Goal: Task Accomplishment & Management: Manage account settings

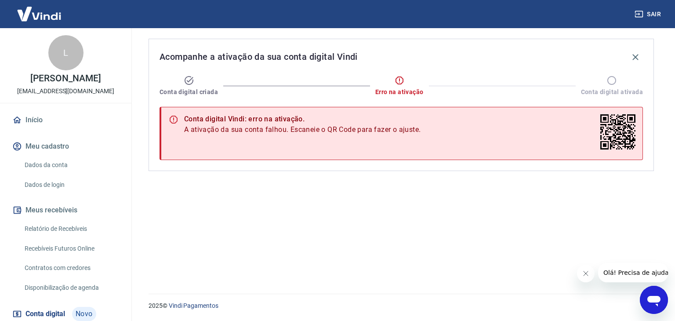
click at [47, 118] on link "Início" at bounding box center [66, 119] width 110 height 19
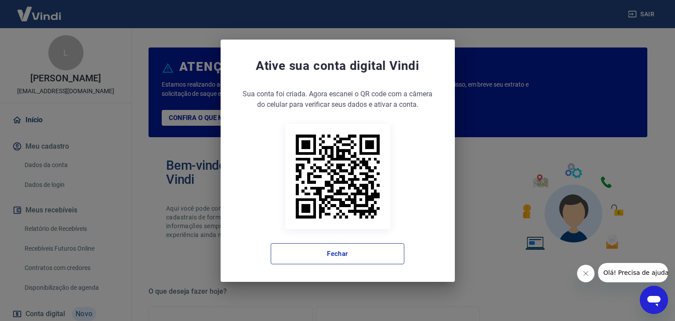
click at [322, 253] on button "Fechar" at bounding box center [338, 253] width 134 height 21
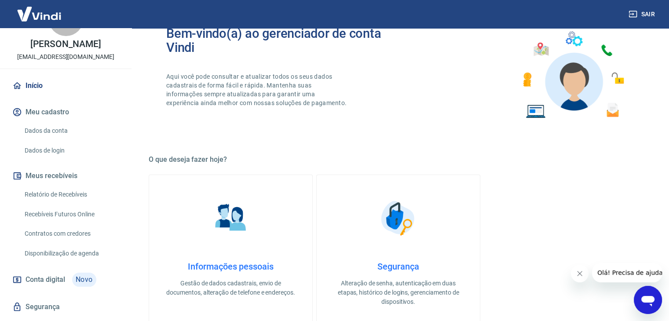
scroll to position [44, 0]
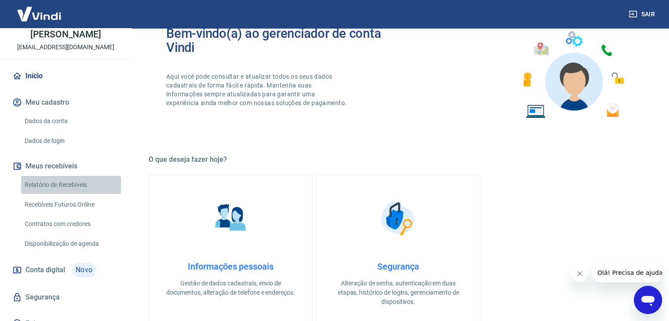
click at [71, 181] on link "Relatório de Recebíveis" at bounding box center [71, 185] width 100 height 18
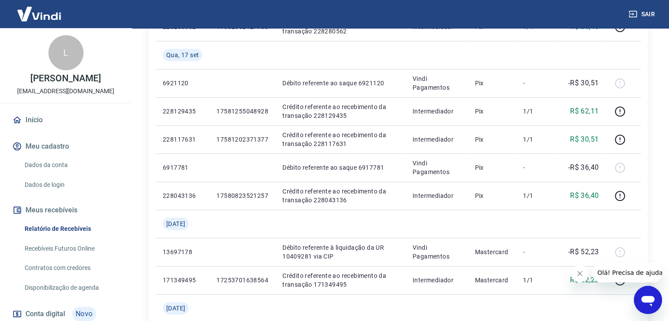
scroll to position [264, 0]
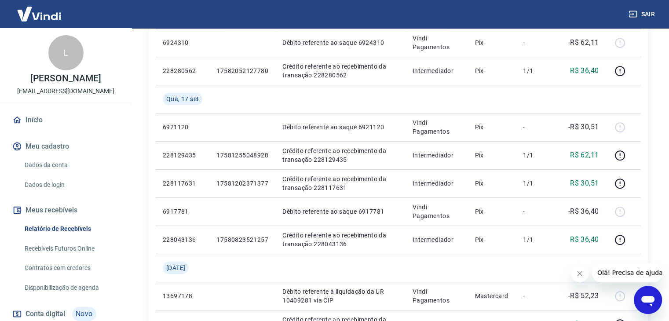
click at [72, 167] on link "Dados da conta" at bounding box center [71, 165] width 100 height 18
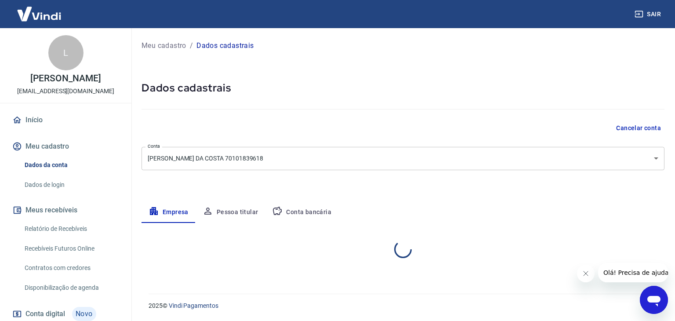
select select "MG"
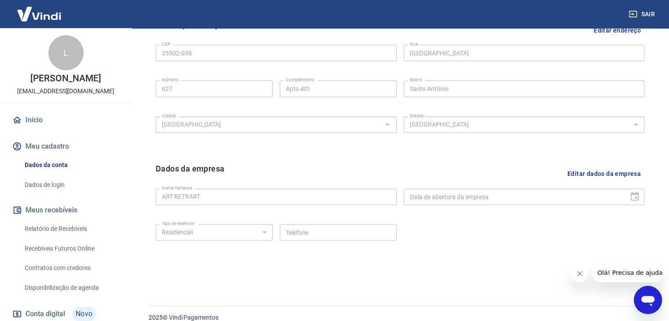
scroll to position [313, 0]
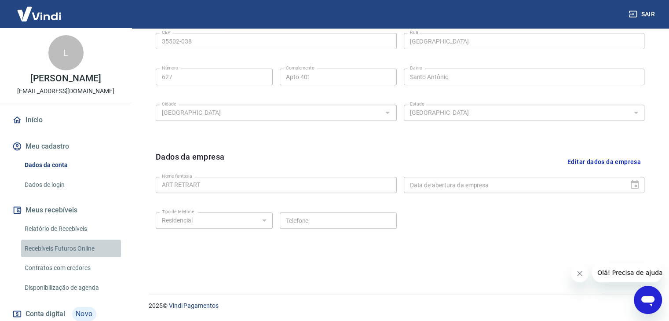
click at [86, 251] on link "Recebíveis Futuros Online" at bounding box center [71, 249] width 100 height 18
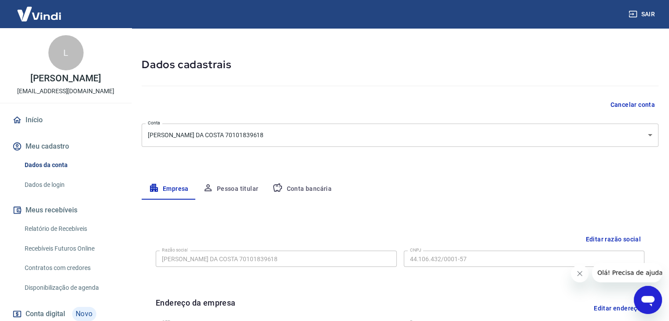
scroll to position [0, 0]
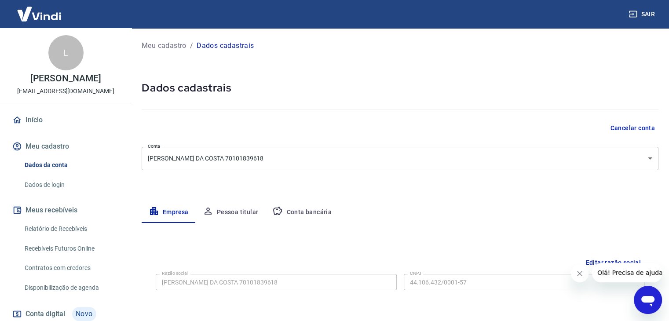
click at [302, 208] on button "Conta bancária" at bounding box center [301, 212] width 73 height 21
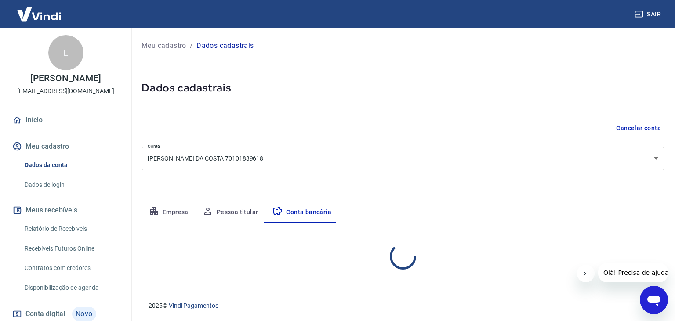
select select "1"
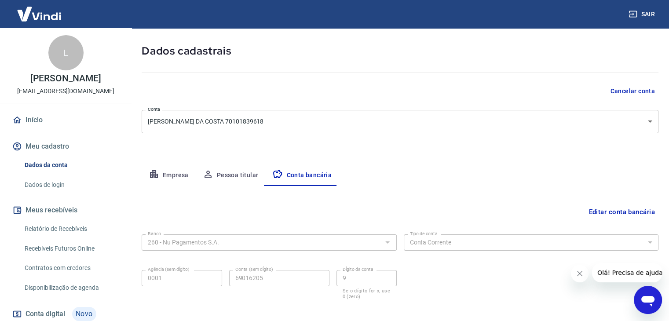
scroll to position [79, 0]
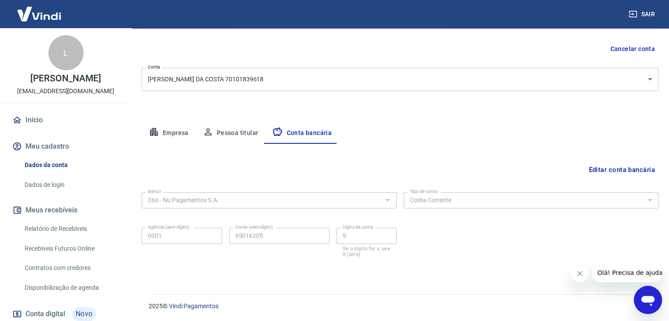
click at [614, 171] on button "Editar conta bancária" at bounding box center [621, 169] width 73 height 17
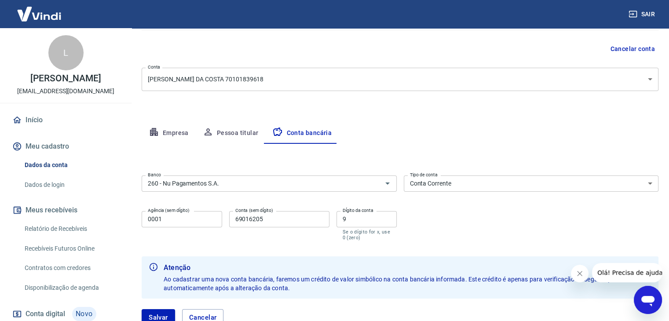
click at [193, 220] on input "0001" at bounding box center [182, 219] width 80 height 16
click at [285, 220] on input "69016205" at bounding box center [279, 219] width 100 height 16
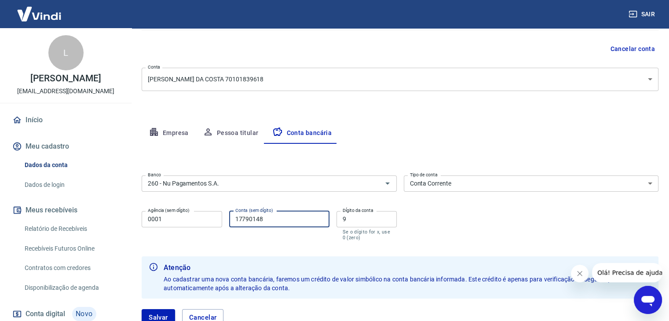
type input "17790148"
click at [364, 210] on label "Dígito da conta" at bounding box center [357, 210] width 31 height 7
click at [364, 211] on input "9" at bounding box center [366, 219] width 60 height 16
click at [352, 215] on input "9" at bounding box center [366, 219] width 60 height 16
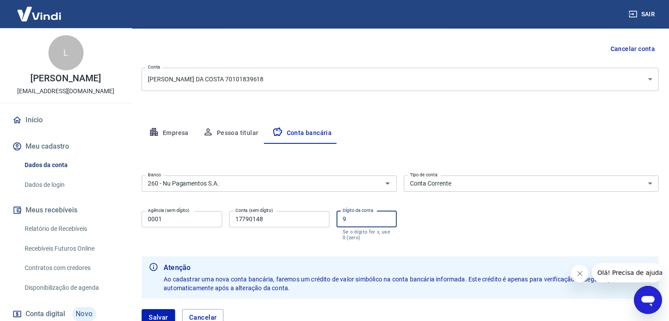
click at [352, 215] on input "9" at bounding box center [366, 219] width 60 height 16
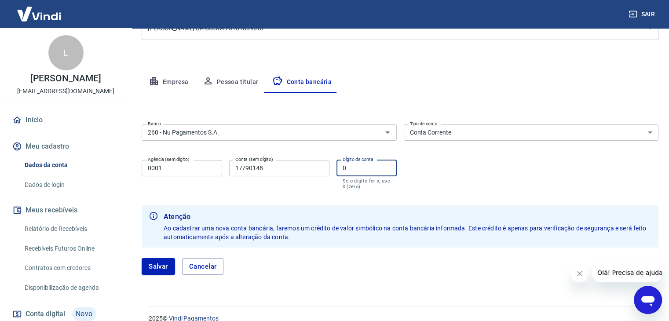
scroll to position [142, 0]
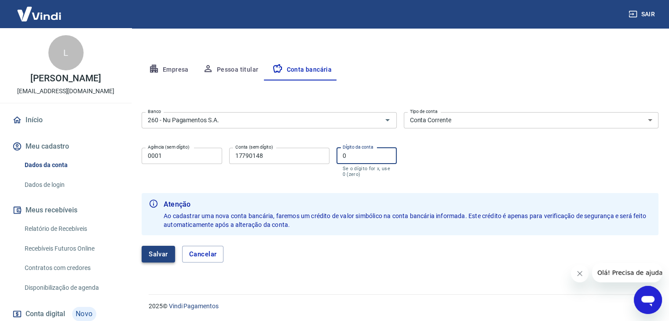
type input "0"
click at [156, 254] on button "Salvar" at bounding box center [158, 254] width 33 height 17
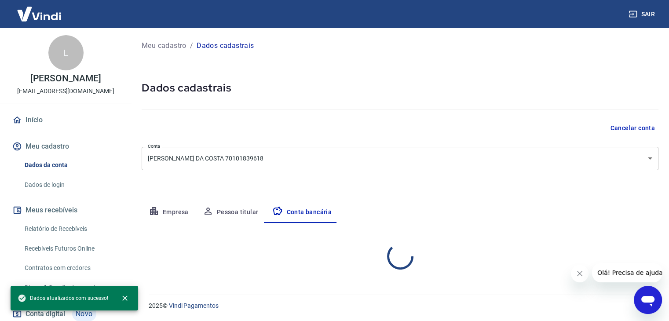
scroll to position [0, 0]
select select "1"
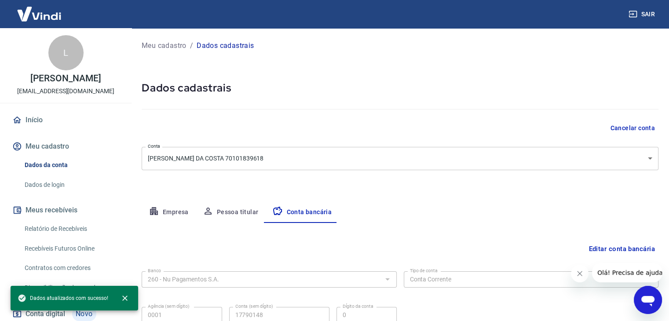
scroll to position [79, 0]
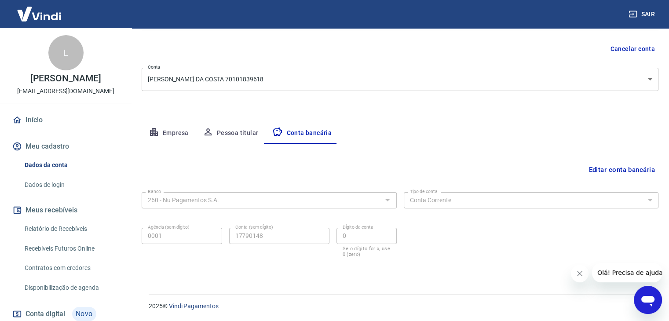
click at [653, 295] on icon "Abrir janela de mensagens" at bounding box center [648, 300] width 16 height 16
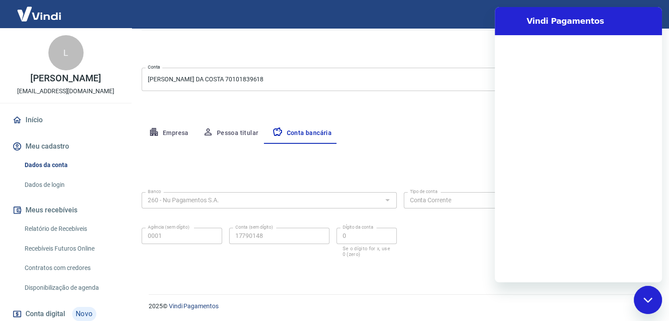
scroll to position [0, 0]
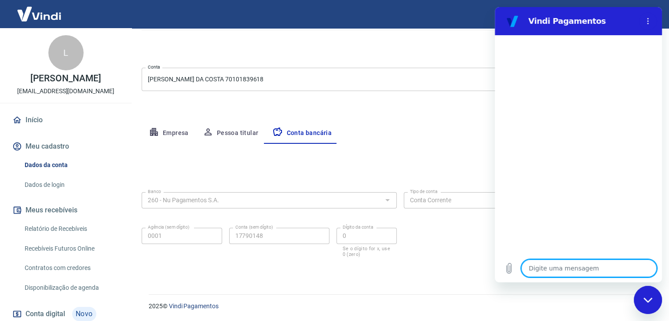
type textarea "o"
type textarea "x"
type textarea "oi"
type textarea "x"
type textarea "oii"
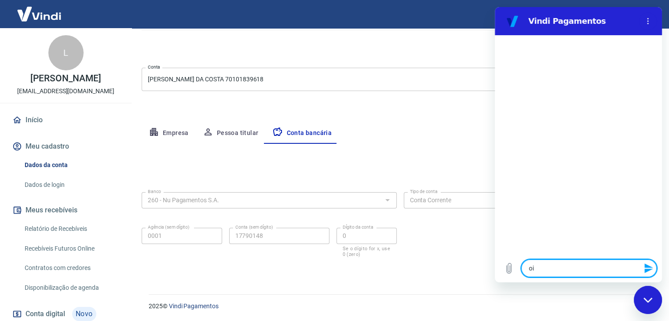
type textarea "x"
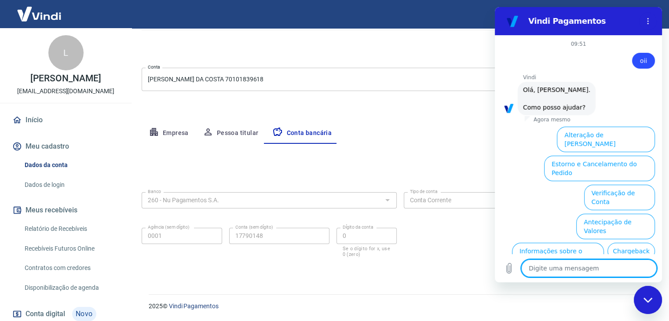
scroll to position [51, 0]
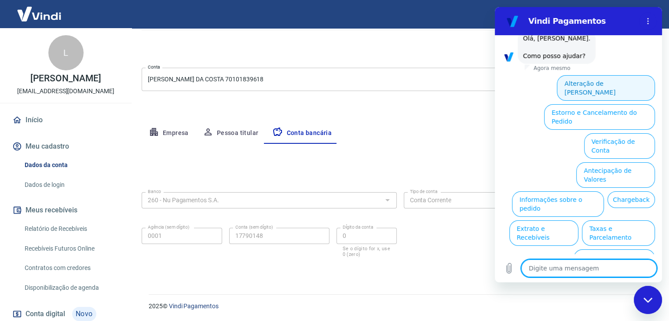
click at [619, 87] on button "Alteração de Dados Cadastrais" at bounding box center [606, 87] width 98 height 25
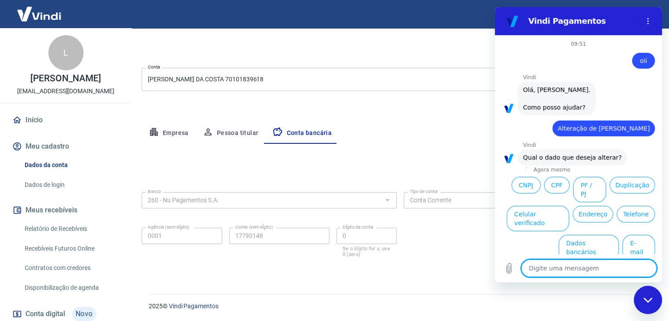
scroll to position [2, 0]
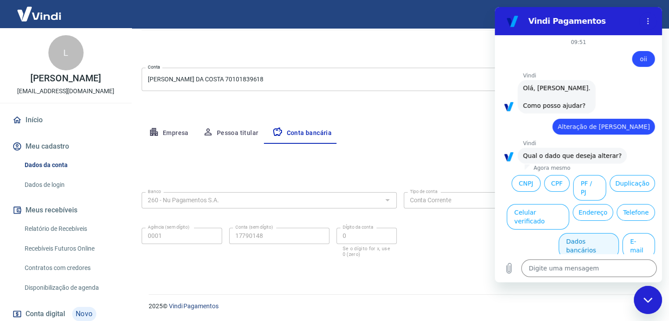
click at [592, 233] on button "Dados bancários" at bounding box center [588, 245] width 60 height 25
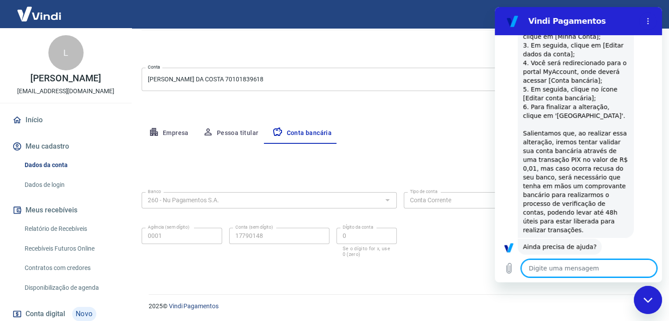
scroll to position [246, 0]
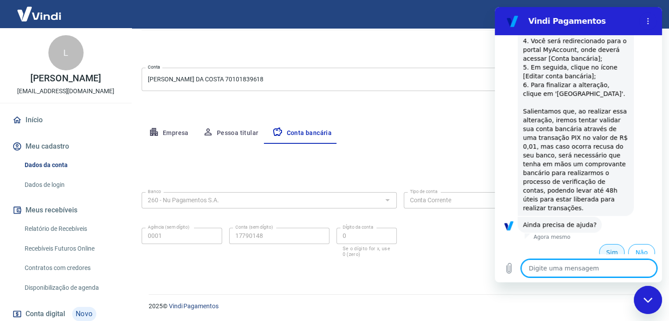
click at [608, 245] on button "Sim" at bounding box center [611, 252] width 25 height 17
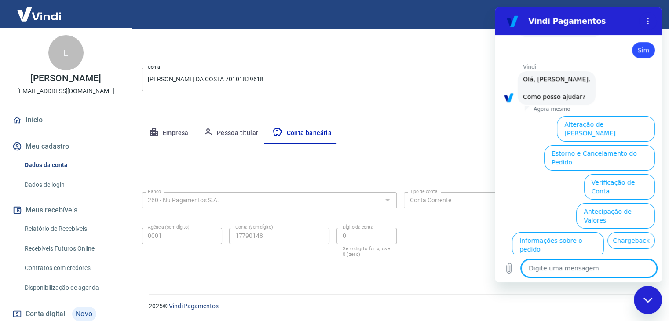
scroll to position [473, 0]
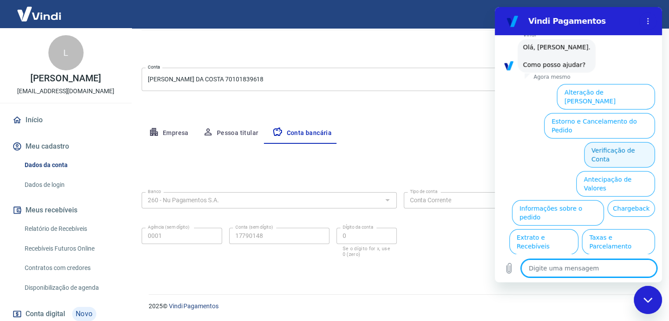
click at [632, 142] on button "Verificação de Conta" at bounding box center [619, 154] width 71 height 25
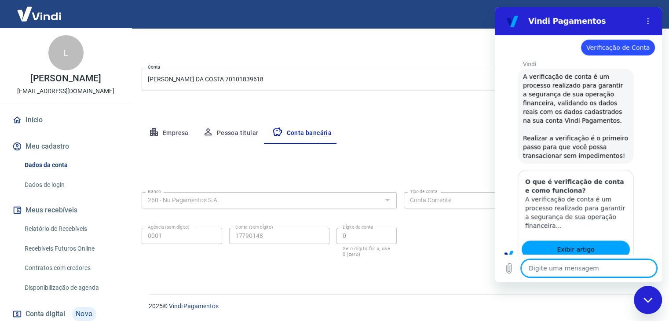
scroll to position [510, 0]
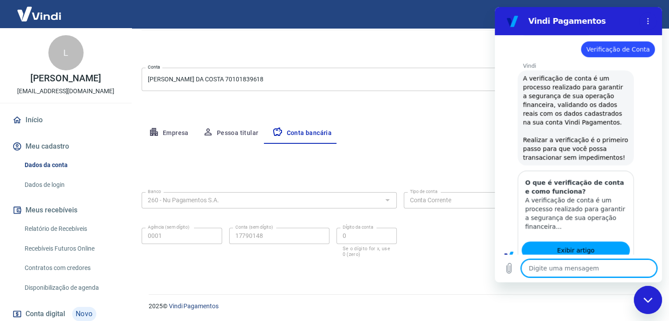
type textarea "x"
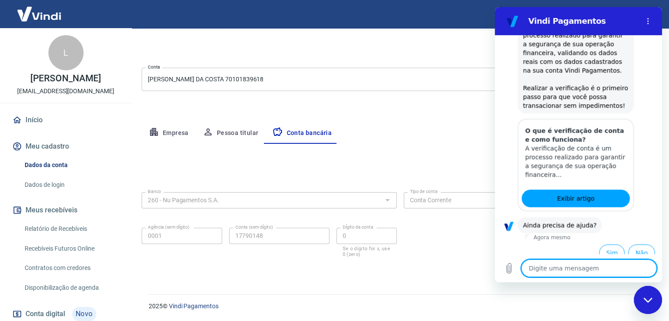
scroll to position [56, 0]
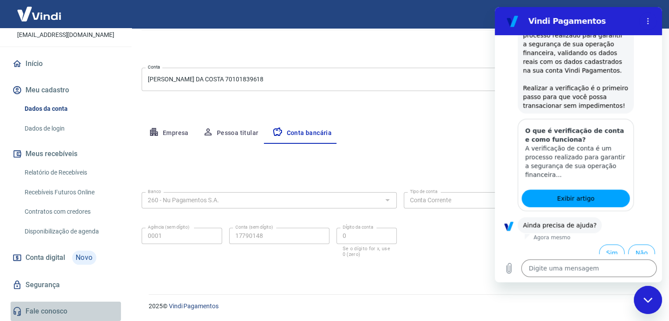
click at [78, 310] on link "Fale conosco" at bounding box center [66, 311] width 110 height 19
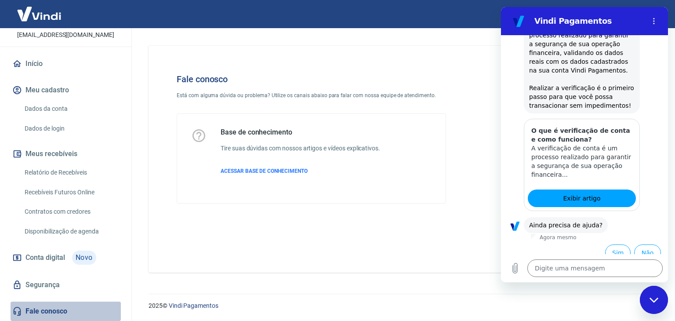
click at [77, 308] on link "Fale conosco" at bounding box center [66, 311] width 110 height 19
click at [270, 164] on div "Base de conhecimento Tire suas dúvidas com nossos artigos e vídeos explicativos…" at bounding box center [301, 158] width 160 height 61
click at [299, 174] on p "ACESSAR BASE DE CONHECIMENTO" at bounding box center [301, 171] width 160 height 8
click at [90, 108] on link "Dados da conta" at bounding box center [71, 109] width 100 height 18
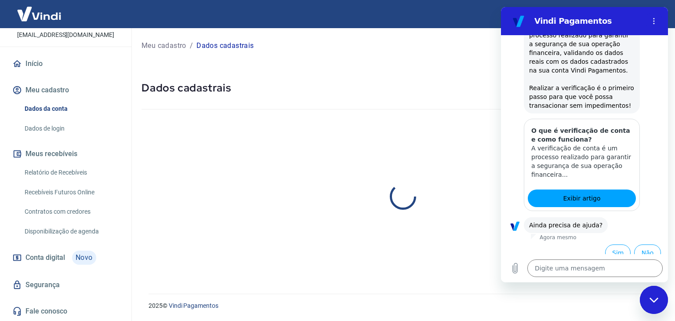
select select "MG"
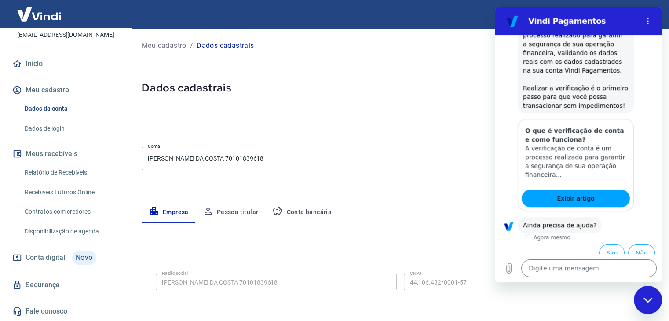
click at [110, 262] on link "Conta digital Novo" at bounding box center [66, 257] width 110 height 21
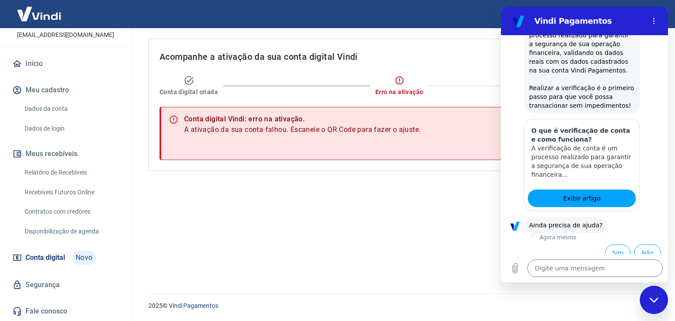
click at [655, 306] on div "Fechar janela de mensagens" at bounding box center [654, 300] width 26 height 26
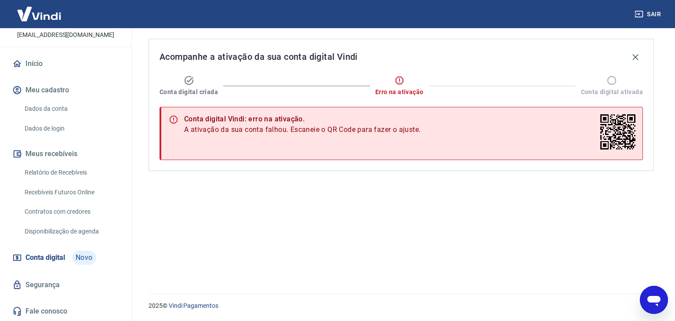
click at [72, 288] on link "Segurança" at bounding box center [66, 284] width 110 height 19
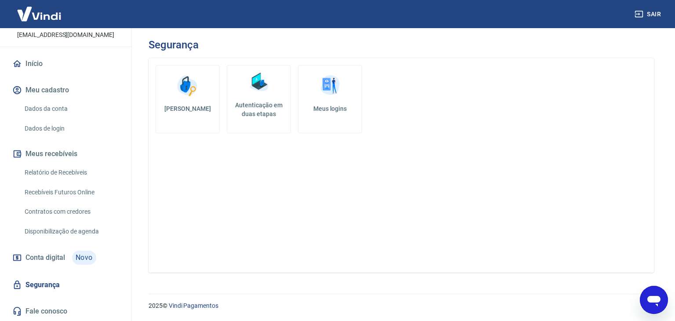
click at [650, 301] on icon "Abrir janela de mensagens" at bounding box center [654, 301] width 13 height 11
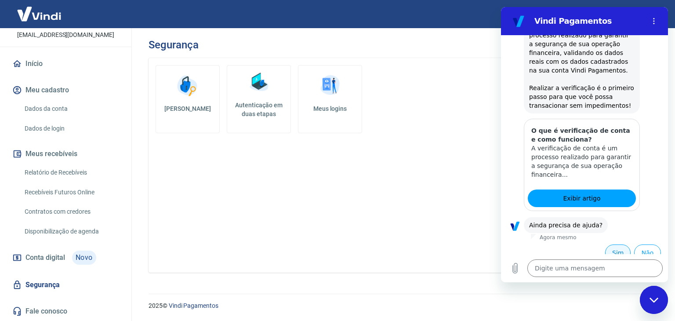
click at [621, 244] on button "Sim" at bounding box center [617, 252] width 25 height 17
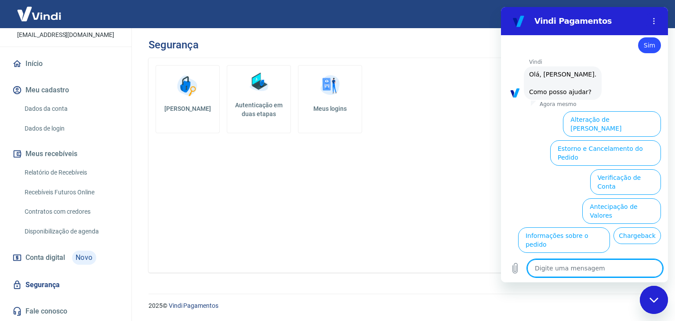
scroll to position [790, 0]
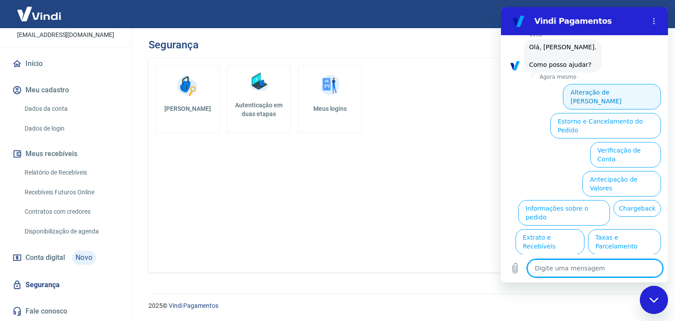
click at [624, 84] on button "Alteração de [PERSON_NAME]" at bounding box center [612, 96] width 98 height 25
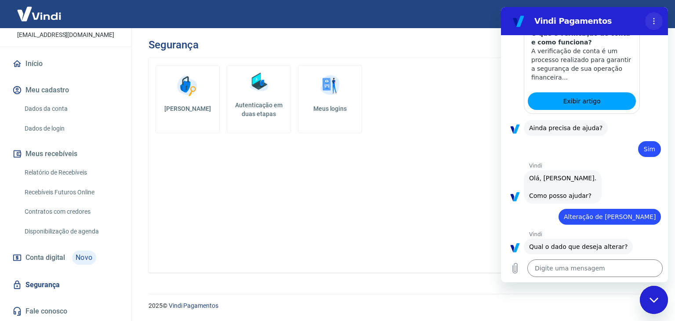
click at [653, 18] on icon "Menu de opções" at bounding box center [654, 21] width 7 height 7
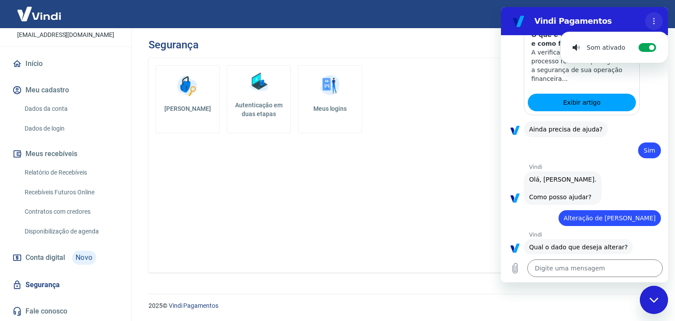
scroll to position [740, 0]
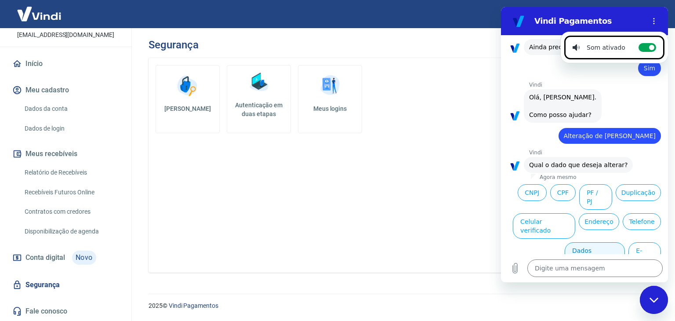
click at [594, 242] on button "Dados bancários" at bounding box center [595, 254] width 60 height 25
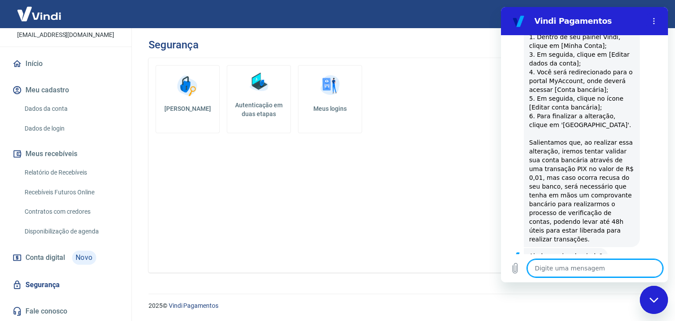
scroll to position [984, 0]
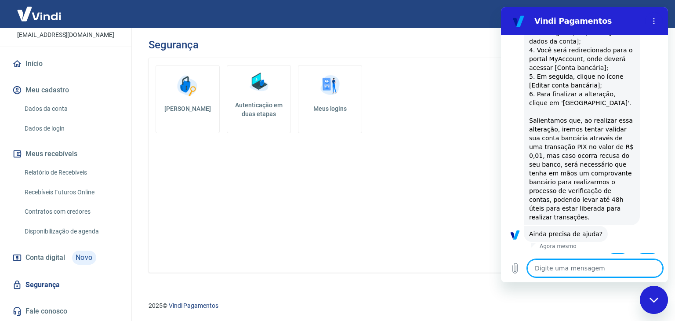
click at [437, 159] on div "Alterar senha Autenticação em duas etapas Meus logins" at bounding box center [402, 165] width 506 height 215
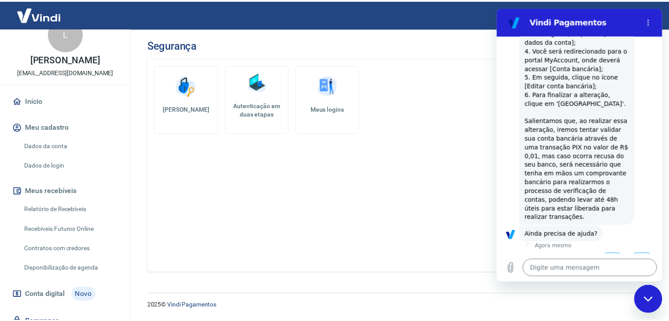
scroll to position [0, 0]
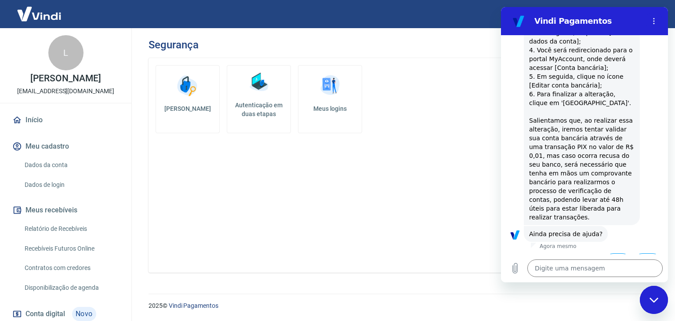
click at [68, 122] on link "Início" at bounding box center [66, 119] width 110 height 19
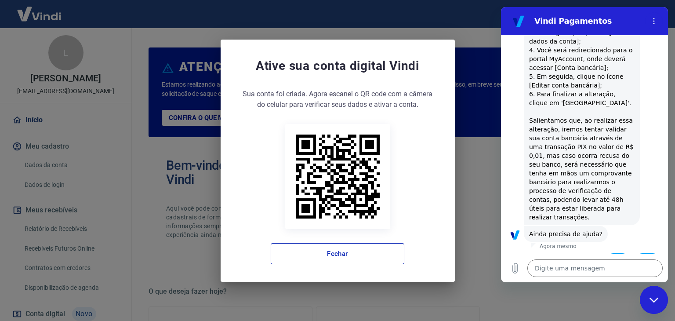
click at [656, 299] on icon "Fechar janela de mensagens" at bounding box center [654, 300] width 9 height 6
type textarea "x"
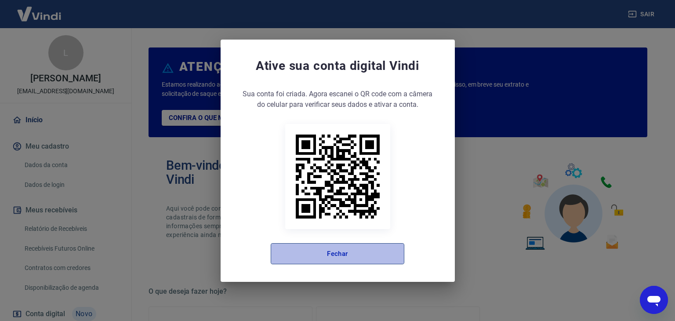
click at [366, 260] on button "Fechar" at bounding box center [338, 253] width 134 height 21
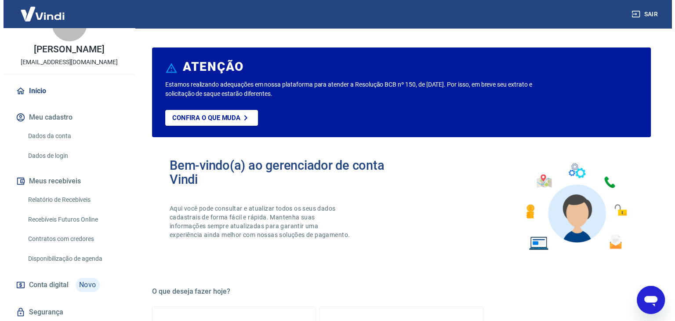
scroll to position [56, 0]
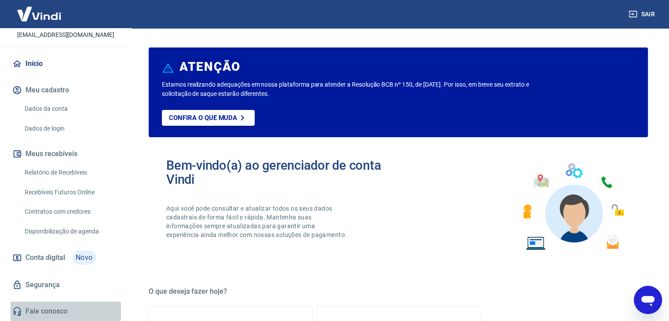
click at [80, 310] on link "Fale conosco" at bounding box center [66, 311] width 110 height 19
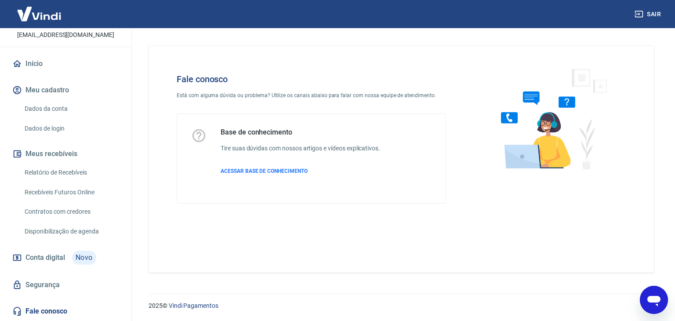
click at [540, 153] on img at bounding box center [551, 118] width 134 height 117
click at [324, 156] on div "Base de conhecimento Tire suas dúvidas com nossos artigos e vídeos explicativos…" at bounding box center [301, 158] width 160 height 61
click at [282, 173] on span "ACESSAR BASE DE CONHECIMENTO" at bounding box center [264, 171] width 87 height 6
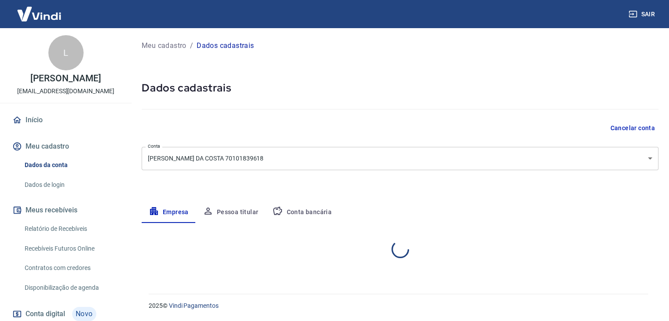
select select "MG"
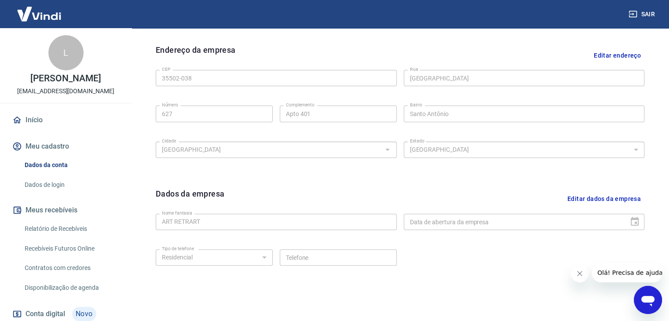
scroll to position [137, 0]
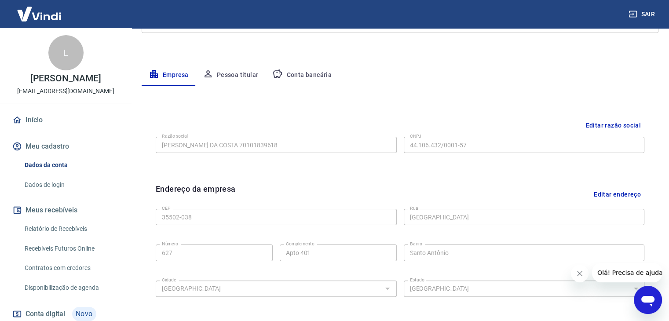
click at [311, 77] on button "Conta bancária" at bounding box center [301, 75] width 73 height 21
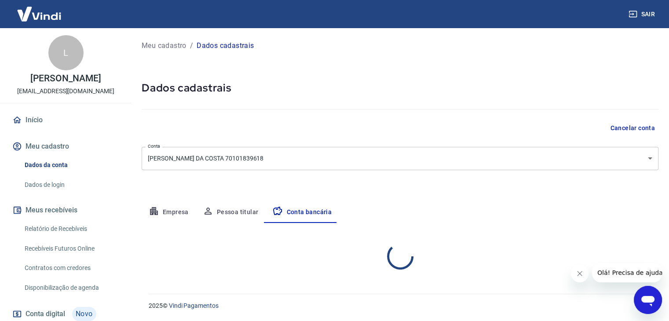
scroll to position [0, 0]
select select "1"
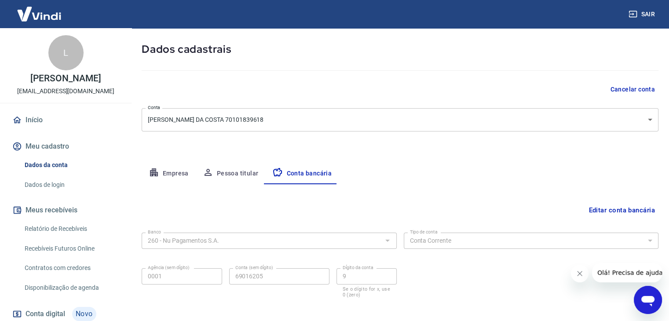
scroll to position [79, 0]
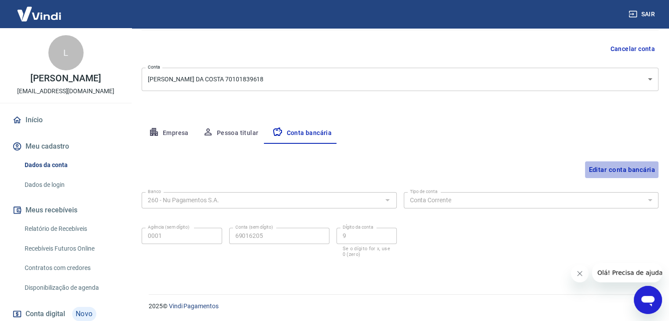
click at [621, 169] on button "Editar conta bancária" at bounding box center [621, 169] width 73 height 17
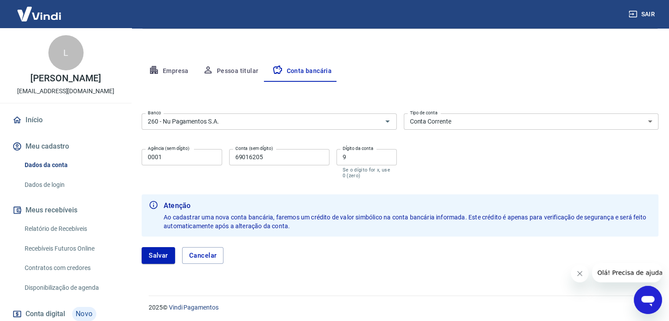
scroll to position [142, 0]
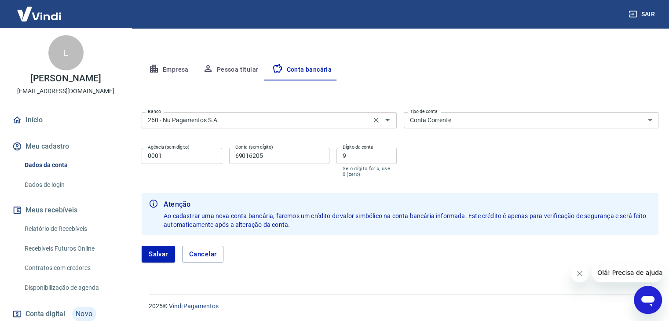
click at [225, 115] on input "260 - Nu Pagamentos S.A." at bounding box center [256, 120] width 224 height 11
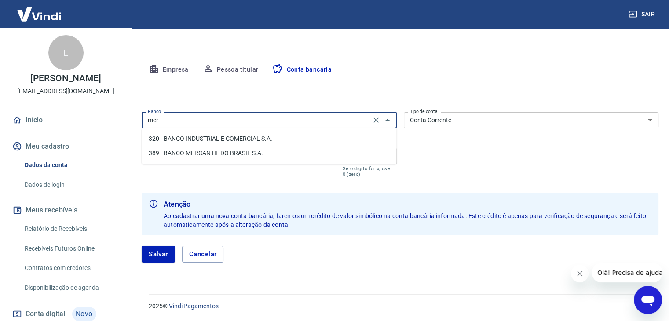
scroll to position [0, 0]
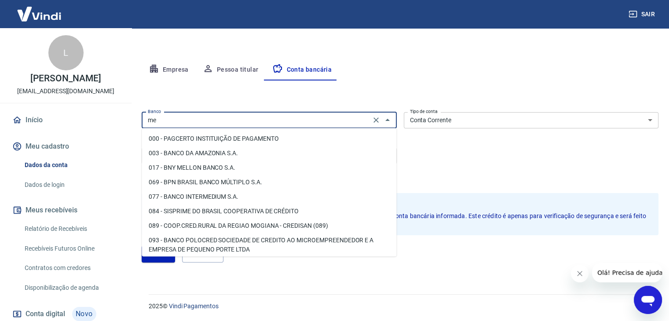
type input "m"
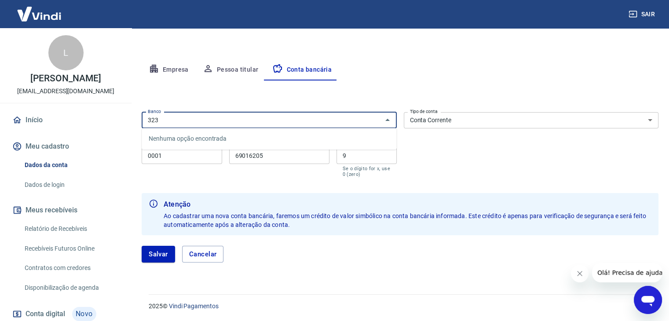
type input "323"
click at [459, 113] on select "Conta Corrente Conta Poupança" at bounding box center [531, 120] width 255 height 16
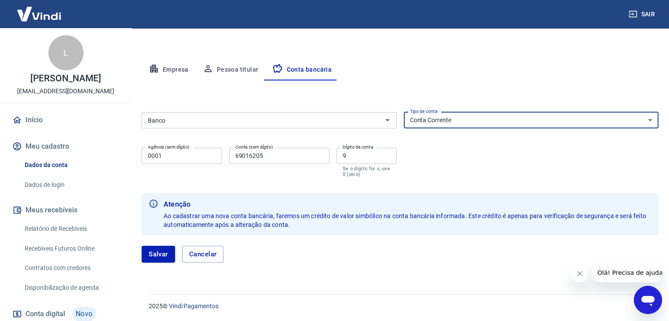
select select "3"
click at [404, 112] on select "Conta Corrente Conta Poupança" at bounding box center [531, 120] width 255 height 16
click at [367, 117] on input "Banco" at bounding box center [261, 120] width 235 height 11
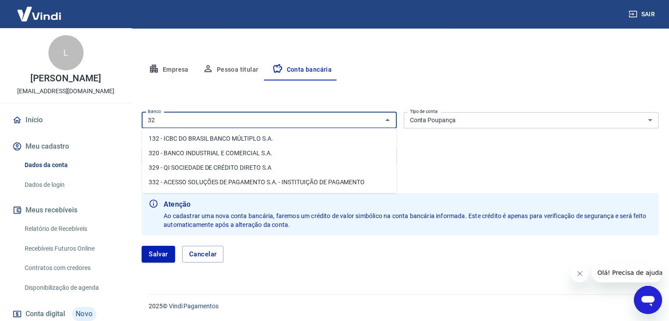
type input "3"
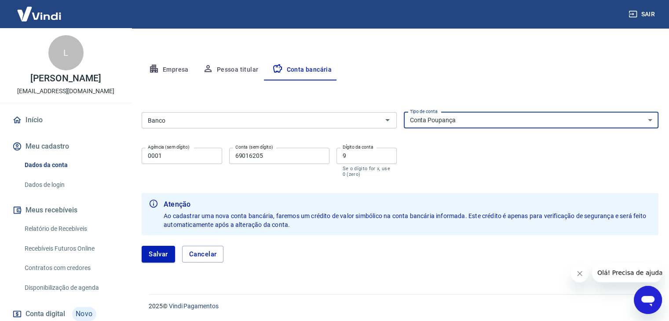
click at [484, 113] on select "Conta Corrente Conta Poupança" at bounding box center [531, 120] width 255 height 16
select select "1"
click at [404, 112] on select "Conta Corrente Conta Poupança" at bounding box center [531, 120] width 255 height 16
click at [373, 121] on input "Banco" at bounding box center [261, 120] width 235 height 11
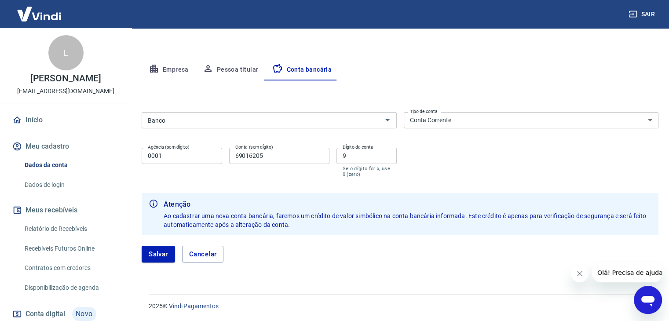
click at [429, 153] on div "Banco Banco Tipo de conta Conta Corrente Conta Poupança Tipo de conta Agência (…" at bounding box center [400, 144] width 517 height 70
click at [237, 67] on button "Pessoa titular" at bounding box center [231, 69] width 70 height 21
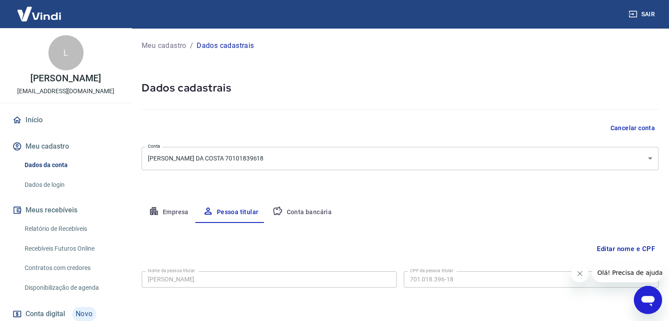
click at [169, 49] on p "Meu cadastro" at bounding box center [164, 45] width 45 height 11
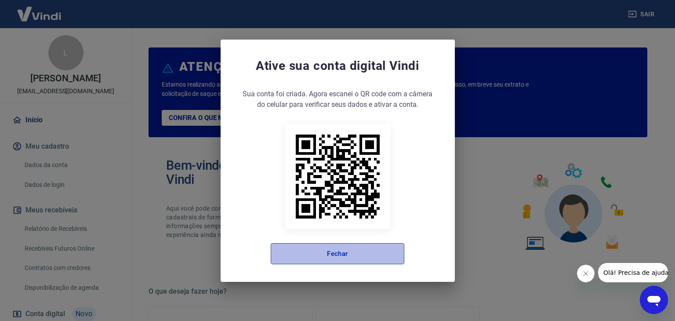
click at [342, 259] on button "Fechar" at bounding box center [338, 253] width 134 height 21
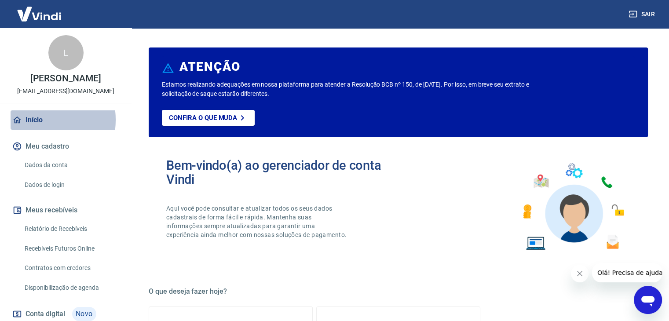
click at [31, 120] on link "Início" at bounding box center [66, 119] width 110 height 19
click at [62, 148] on button "Meu cadastro" at bounding box center [66, 146] width 110 height 19
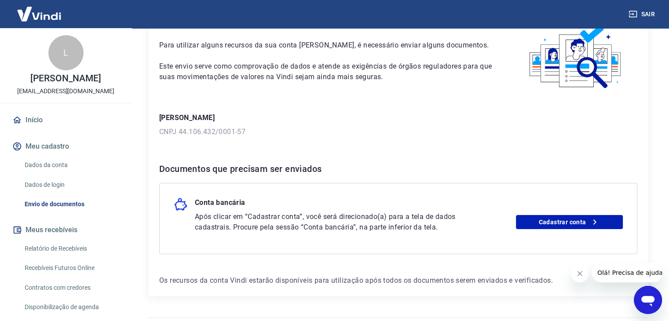
scroll to position [75, 0]
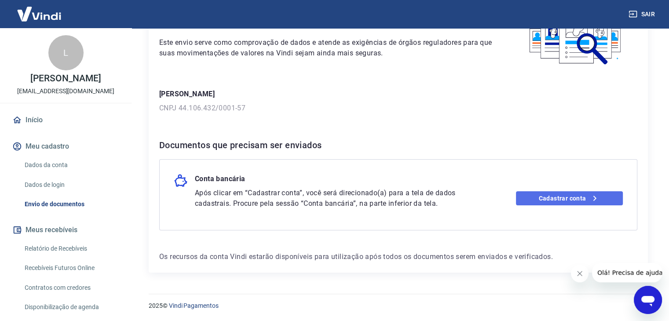
click at [583, 196] on link "Cadastrar conta" at bounding box center [569, 198] width 107 height 14
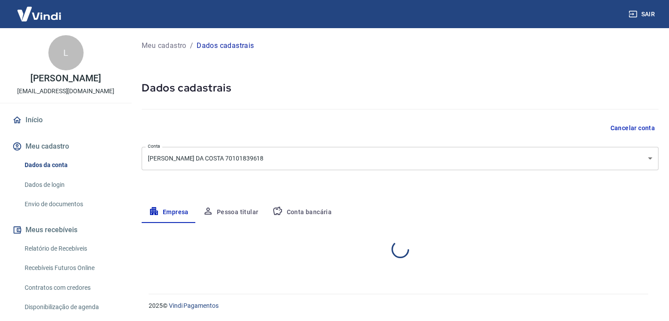
select select "MG"
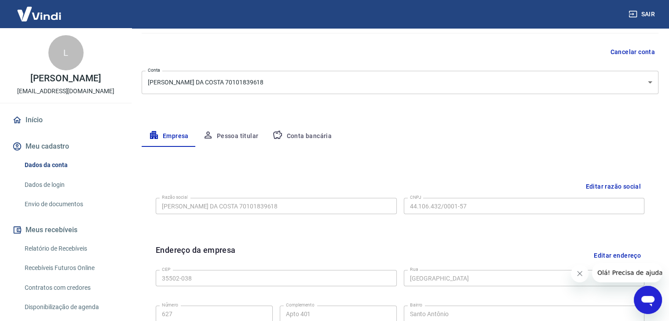
scroll to position [49, 0]
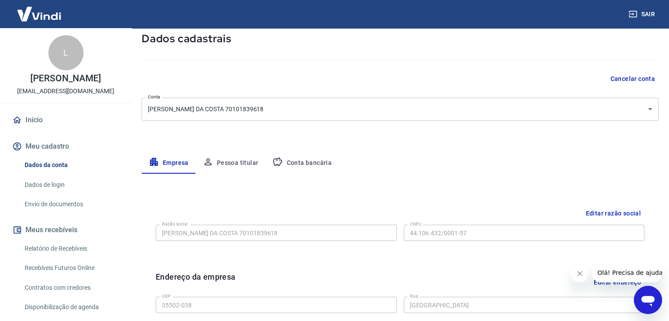
click at [234, 163] on button "Pessoa titular" at bounding box center [231, 163] width 70 height 21
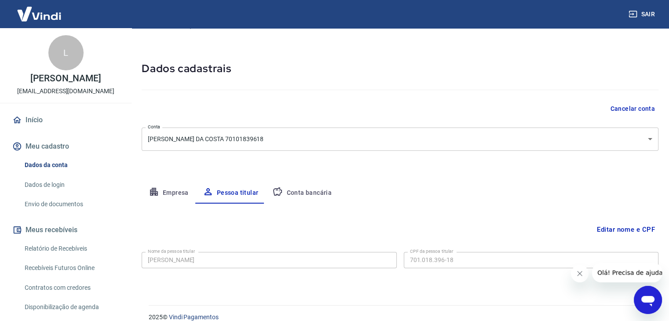
scroll to position [30, 0]
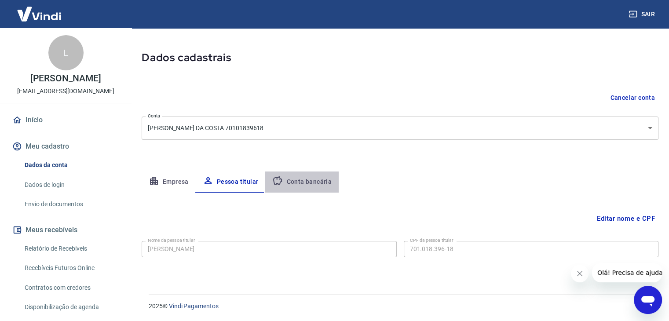
click at [308, 181] on button "Conta bancária" at bounding box center [301, 181] width 73 height 21
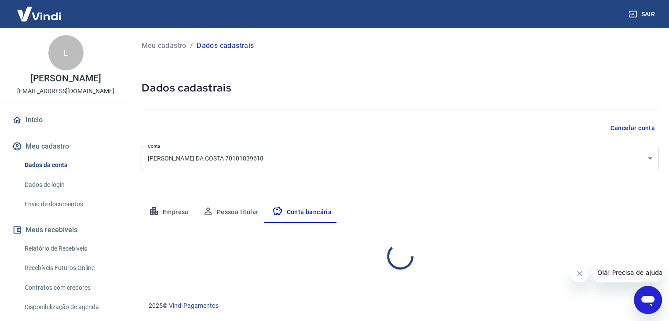
scroll to position [0, 0]
select select "1"
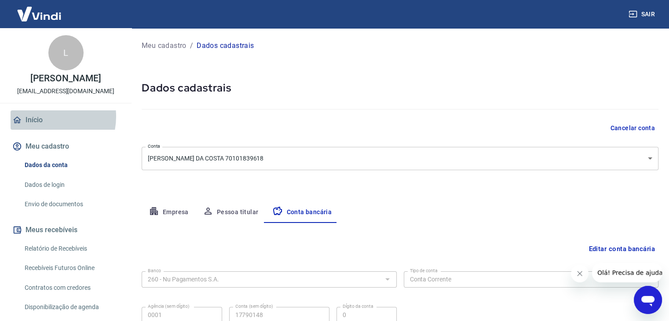
click at [43, 117] on link "Início" at bounding box center [66, 119] width 110 height 19
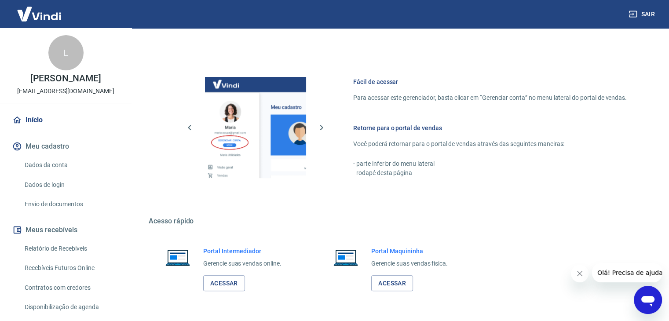
scroll to position [420, 0]
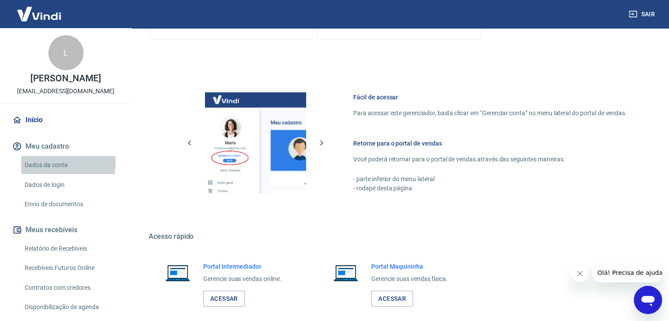
click at [41, 162] on link "Dados da conta" at bounding box center [71, 165] width 100 height 18
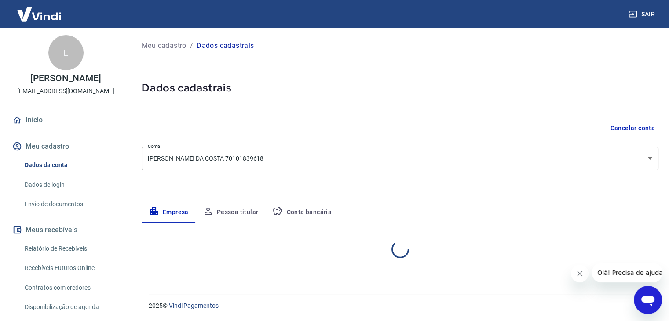
select select "MG"
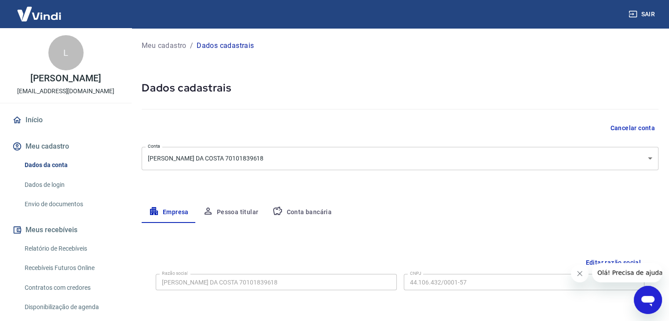
scroll to position [176, 0]
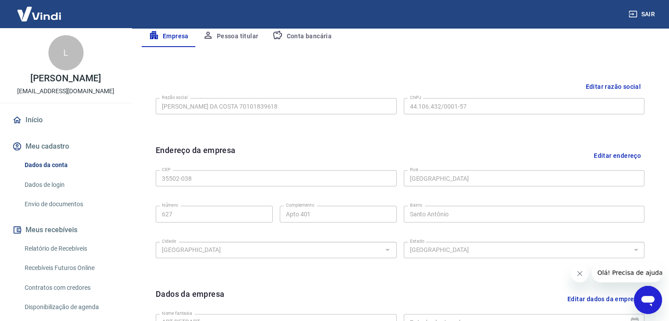
click at [63, 211] on link "Envio de documentos" at bounding box center [71, 204] width 100 height 18
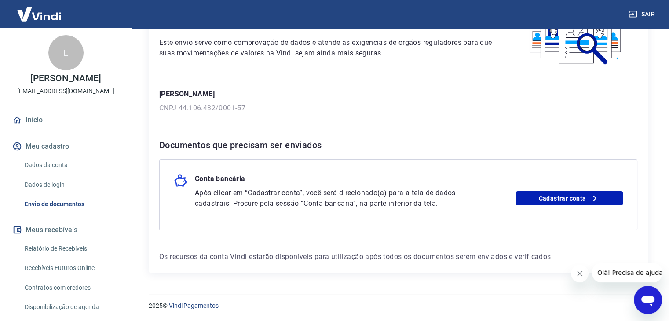
scroll to position [31, 0]
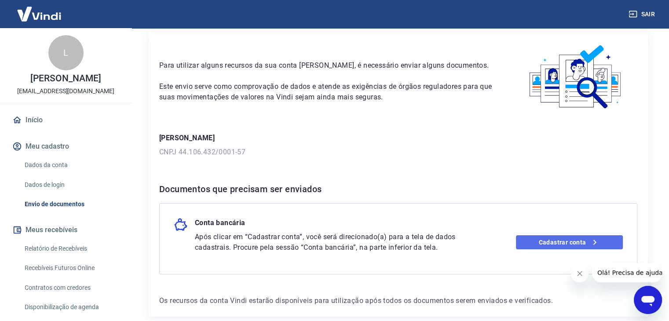
click at [584, 241] on link "Cadastrar conta" at bounding box center [569, 242] width 107 height 14
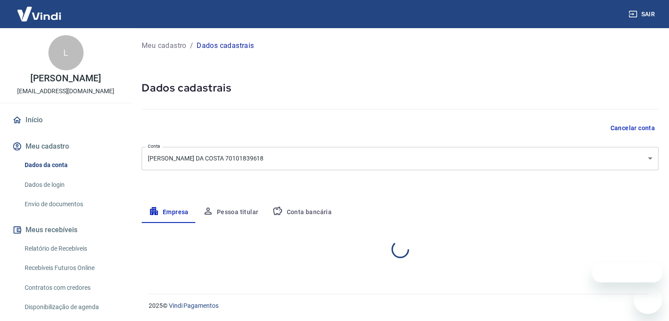
select select "MG"
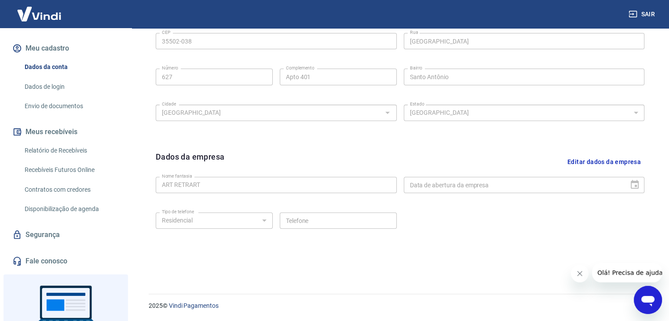
scroll to position [154, 0]
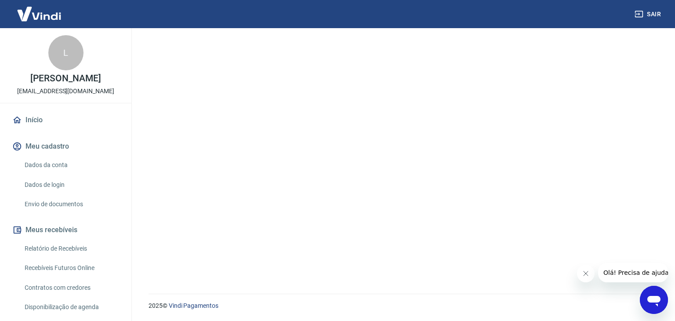
click at [88, 128] on link "Início" at bounding box center [66, 119] width 110 height 19
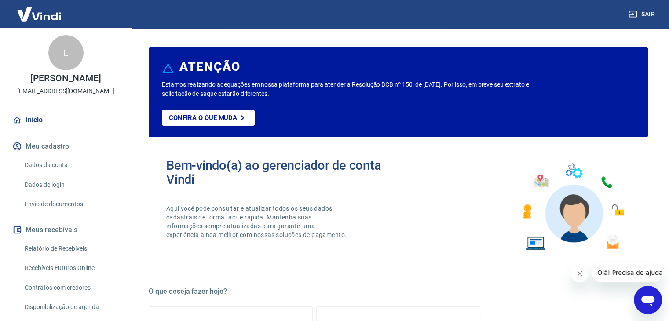
click at [85, 174] on div "Dados da conta Dados de login Envio de documentos" at bounding box center [66, 184] width 110 height 57
click at [85, 166] on link "Dados da conta" at bounding box center [71, 165] width 100 height 18
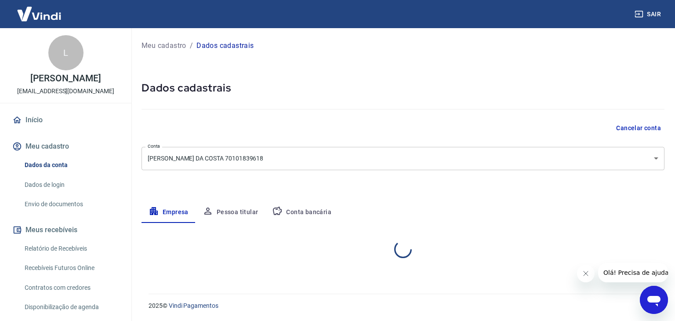
select select "MG"
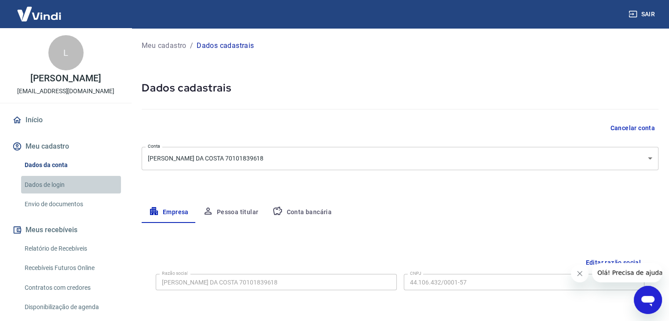
click at [83, 187] on link "Dados de login" at bounding box center [71, 185] width 100 height 18
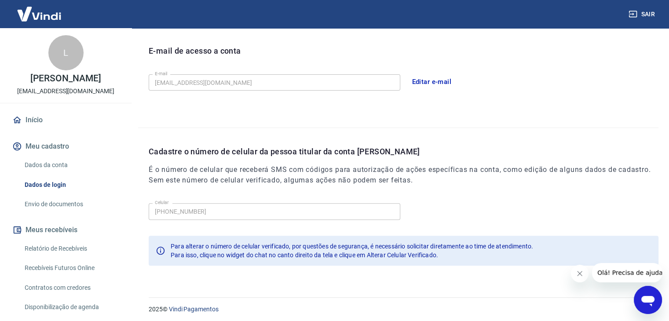
scroll to position [242, 0]
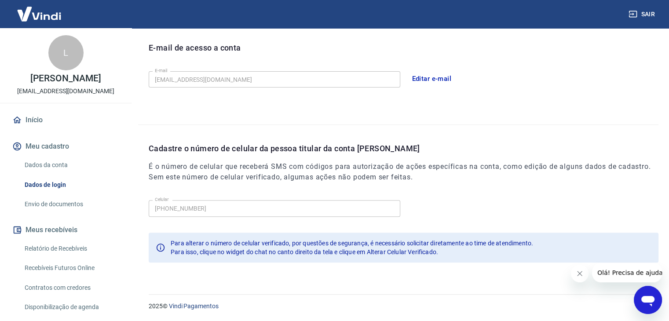
click at [62, 249] on link "Relatório de Recebíveis" at bounding box center [71, 249] width 100 height 18
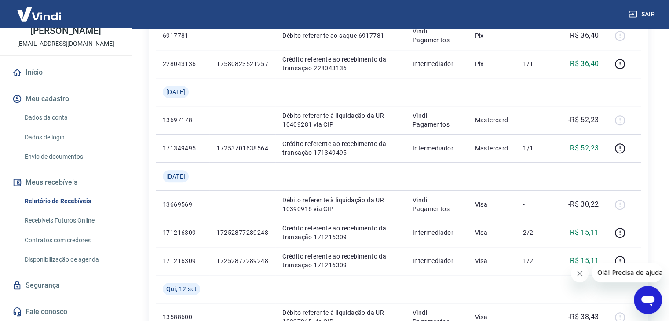
scroll to position [572, 0]
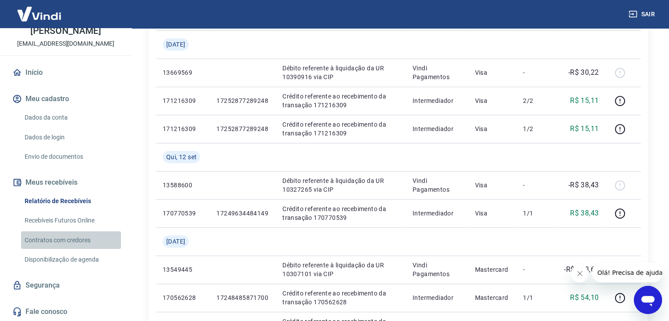
click at [79, 236] on link "Contratos com credores" at bounding box center [71, 240] width 100 height 18
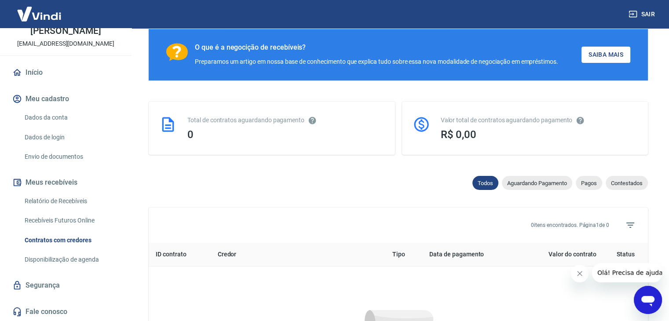
scroll to position [395, 0]
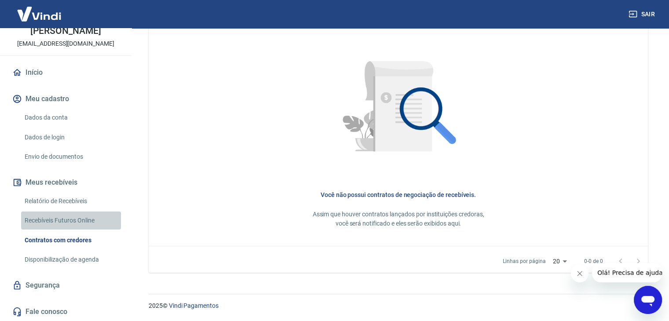
click at [84, 215] on link "Recebíveis Futuros Online" at bounding box center [71, 220] width 100 height 18
click at [89, 28] on p "[PERSON_NAME]" at bounding box center [65, 30] width 70 height 9
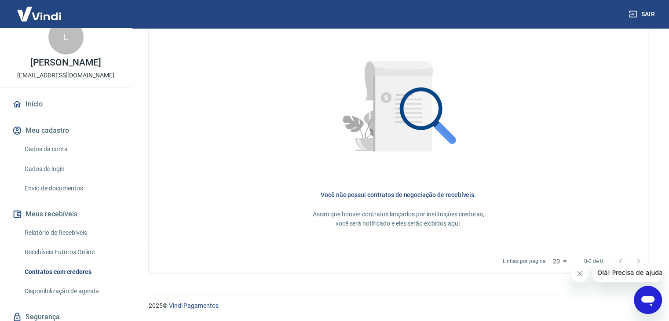
scroll to position [0, 0]
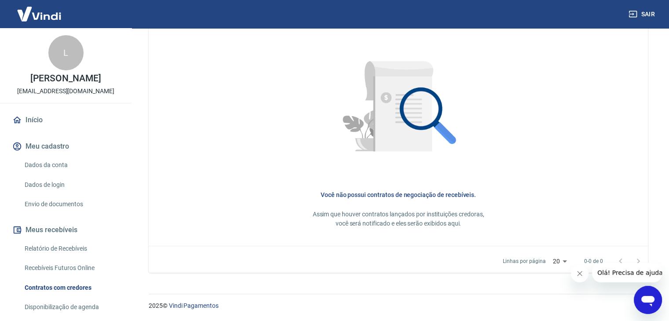
click at [42, 14] on img at bounding box center [39, 13] width 57 height 27
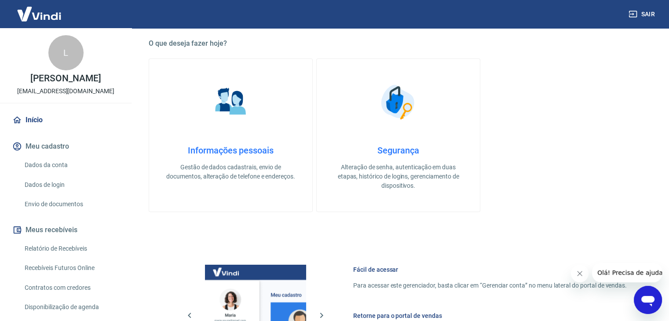
scroll to position [264, 0]
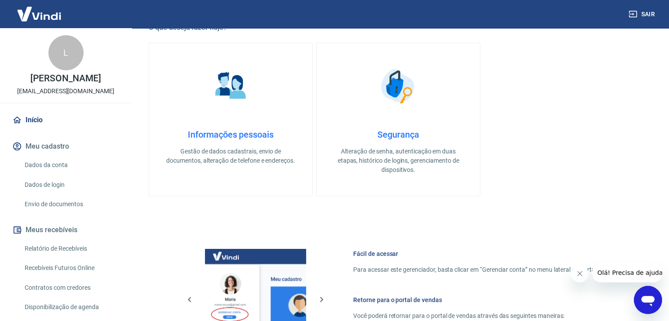
click at [240, 134] on h4 "Informações pessoais" at bounding box center [230, 134] width 135 height 11
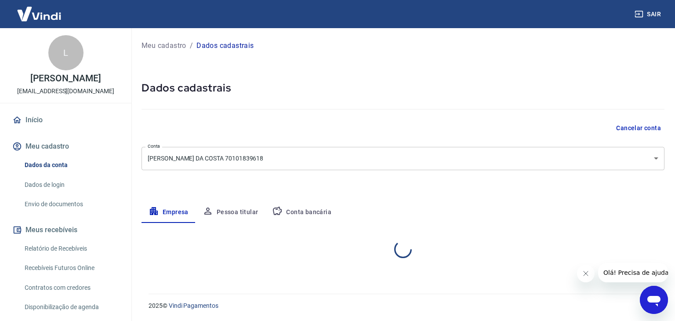
select select "MG"
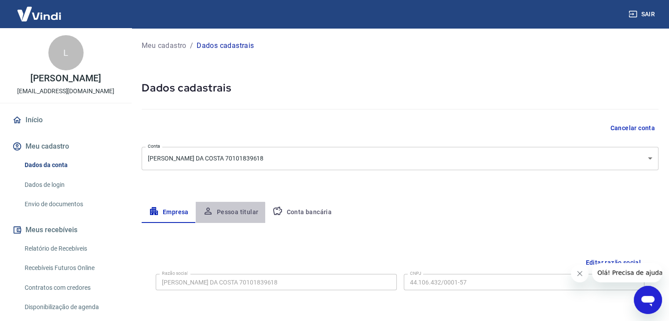
click at [227, 212] on button "Pessoa titular" at bounding box center [231, 212] width 70 height 21
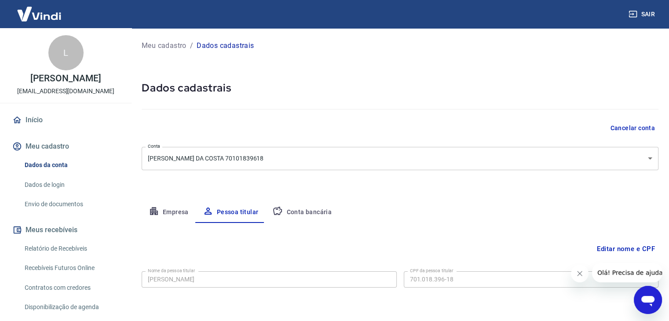
scroll to position [30, 0]
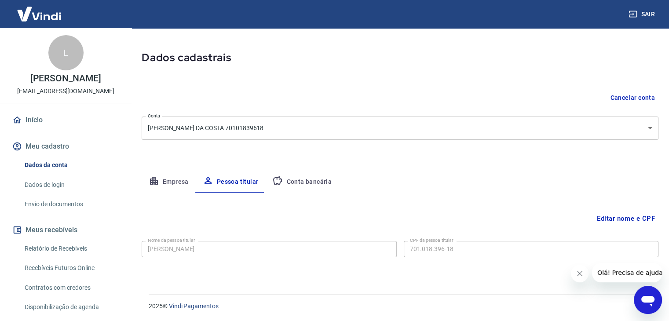
click at [314, 187] on button "Conta bancária" at bounding box center [301, 181] width 73 height 21
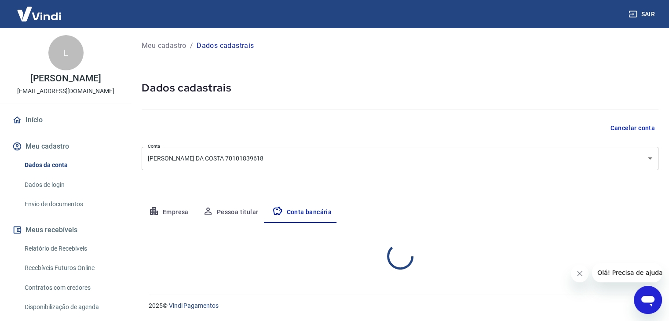
scroll to position [0, 0]
select select "1"
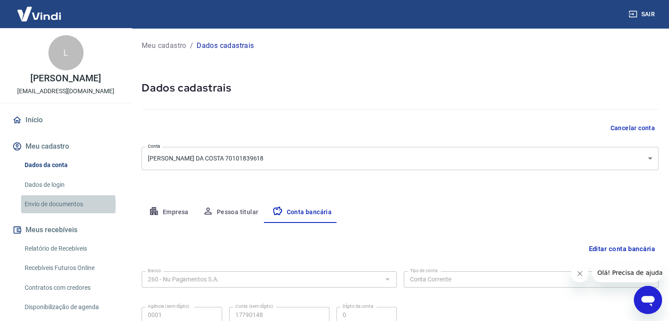
click at [37, 205] on link "Envio de documentos" at bounding box center [71, 204] width 100 height 18
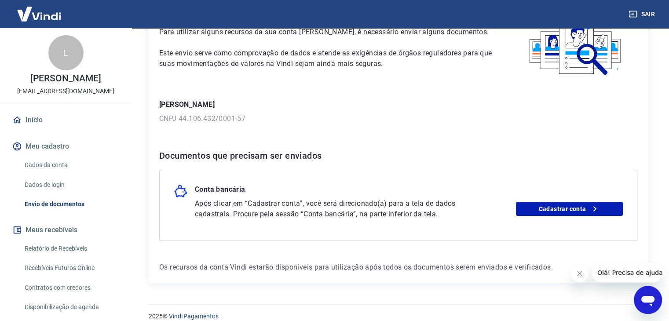
scroll to position [75, 0]
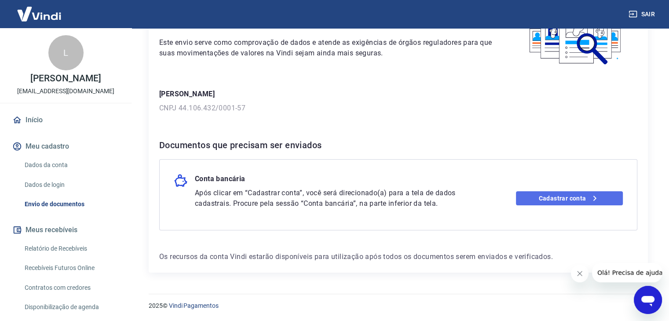
click at [598, 202] on icon at bounding box center [594, 198] width 11 height 11
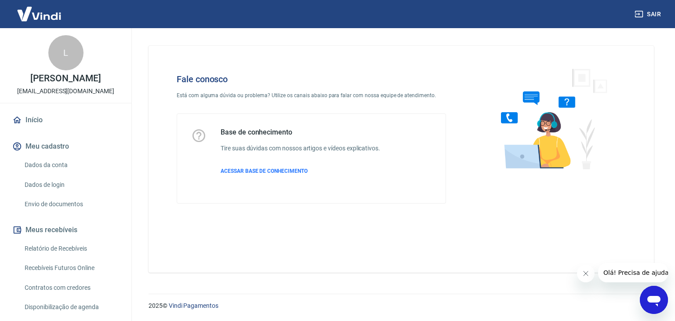
click at [641, 275] on span "Olá! Precisa de ajuda?" at bounding box center [637, 272] width 69 height 7
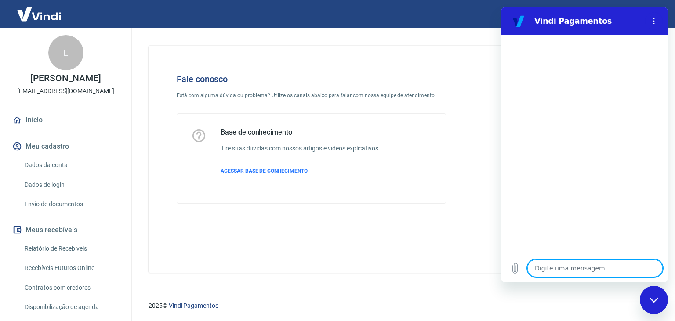
click at [656, 11] on section "Vindi Pagamentos" at bounding box center [584, 21] width 167 height 28
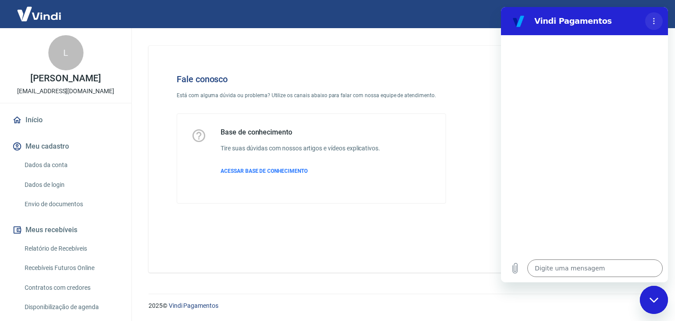
click at [656, 16] on button "Menu de opções" at bounding box center [654, 21] width 18 height 18
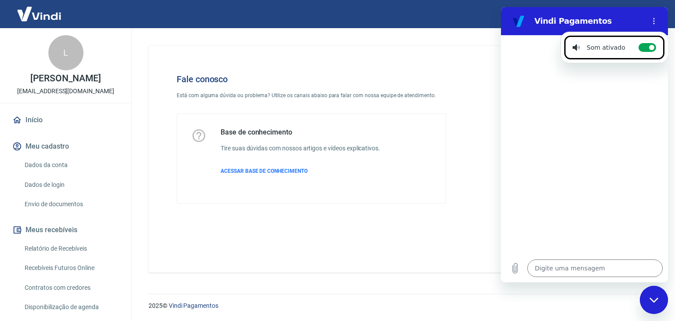
click at [590, 112] on div at bounding box center [584, 144] width 167 height 219
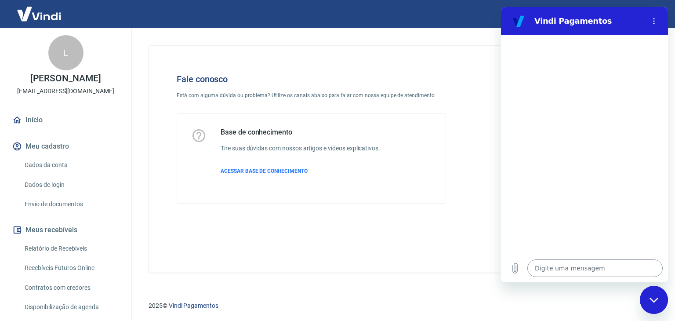
click at [557, 272] on textarea at bounding box center [595, 268] width 135 height 18
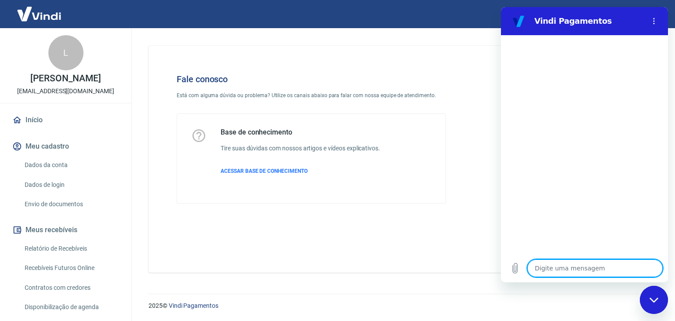
type textarea "a"
type textarea "x"
type textarea "aj"
type textarea "x"
type textarea "aju"
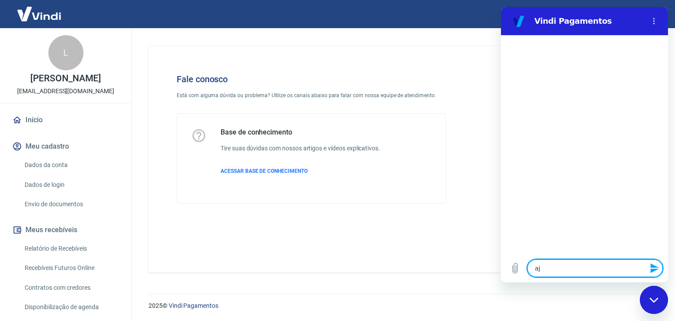
type textarea "x"
type textarea "ajud"
type textarea "x"
type textarea "ajuda"
type textarea "x"
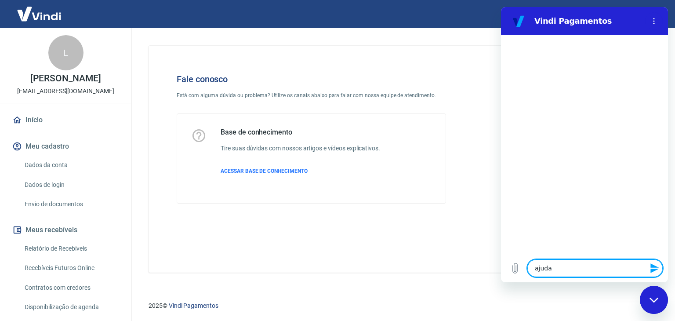
type textarea "ajudaa"
type textarea "x"
type textarea "ajudaaa"
type textarea "x"
type textarea "ajudaaaa"
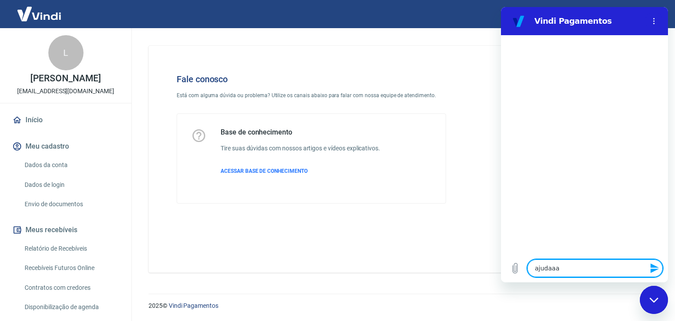
type textarea "x"
type textarea "ajudaaaaa"
type textarea "x"
type textarea "ajudaaaaaa"
type textarea "x"
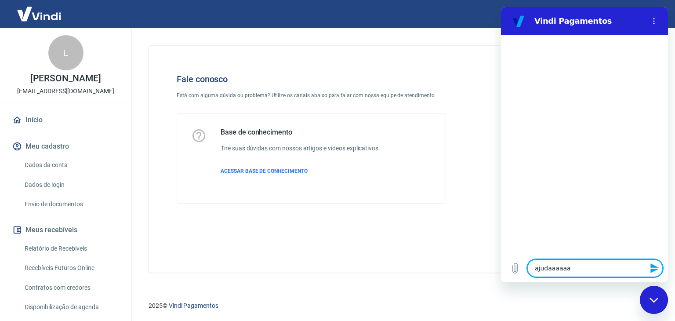
type textarea "ajudaaaaaaa"
type textarea "x"
type textarea "ajudaaaaaaaa"
type textarea "x"
type textarea "ajudaaaaaaaaa"
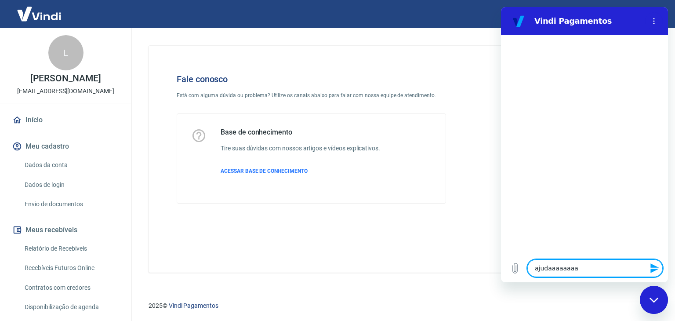
type textarea "x"
type textarea "ajudaaaaaaaaaa"
type textarea "x"
type textarea "ajudaaaaaaaaaaa"
type textarea "x"
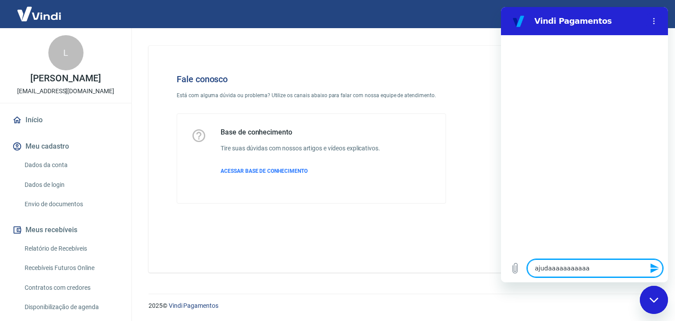
type textarea "ajudaaaaaaaaaaaa"
type textarea "x"
type textarea "ajudaaaaaaaaaaaaa"
type textarea "x"
type textarea "ajudaaaaaaaaaaaaaa"
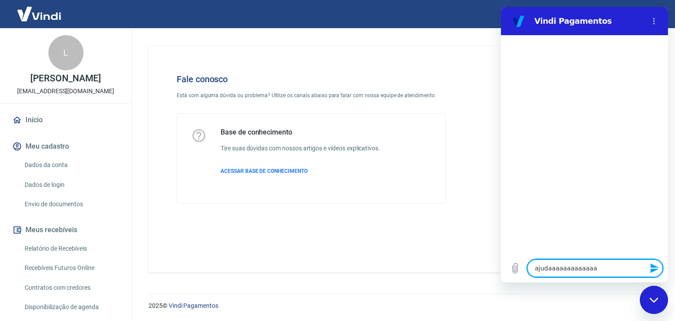
type textarea "x"
type textarea "ajudaaaaaaaaaaaaaaa"
type textarea "x"
type textarea "ajudaaaaaaaaaaaaaaaa"
type textarea "x"
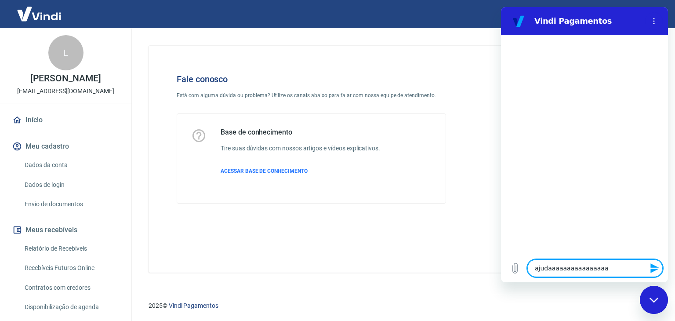
type textarea "ajudaaaaaaaaaaaaaaaaa"
type textarea "x"
type textarea "ajudaaaaaaaaaaaaaaaaaa"
type textarea "x"
type textarea "ajudaaaaaaaaaaaaaaaaaaa"
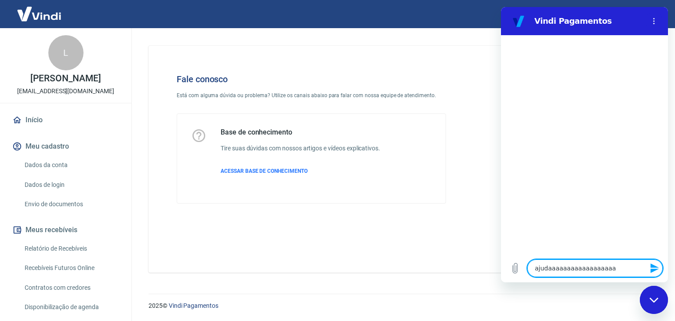
type textarea "x"
type textarea "ajudaaaaaaaaaaaaaaaaaaaa"
type textarea "x"
type textarea "ajudaaaaaaaaaaaaaaaaaaaaa"
type textarea "x"
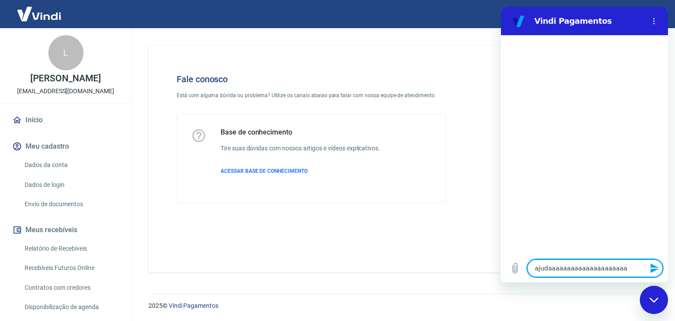
type textarea "ajudaaaaaaaaaaaaaaaaaaaaaa"
type textarea "x"
type textarea "ajudaaaaaaaaaaaaaaaaaaaaaaa"
type textarea "x"
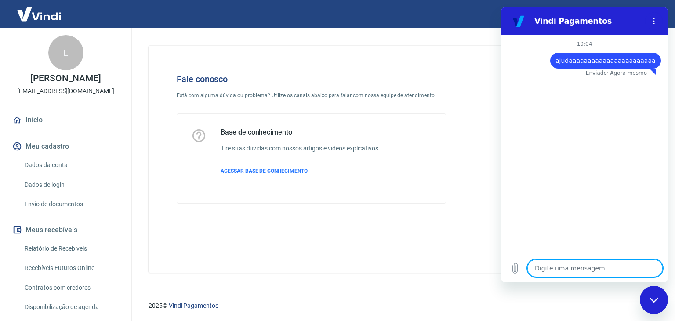
type textarea "x"
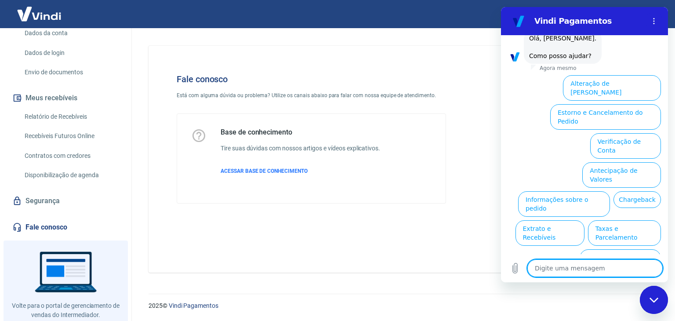
scroll to position [154, 0]
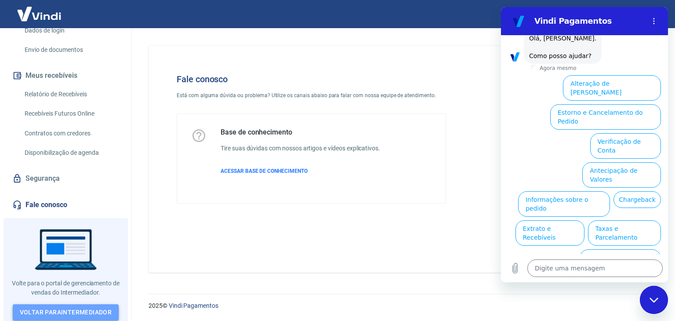
click at [91, 307] on link "Voltar para Intermediador" at bounding box center [66, 312] width 106 height 16
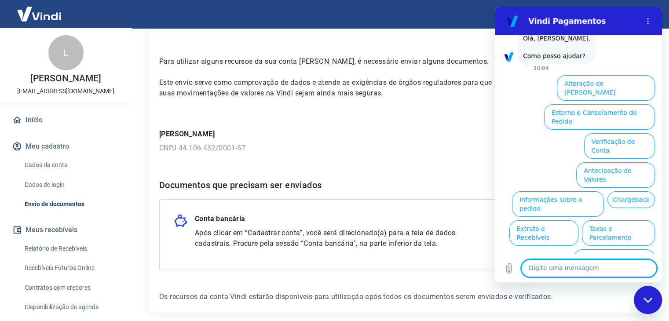
scroll to position [75, 0]
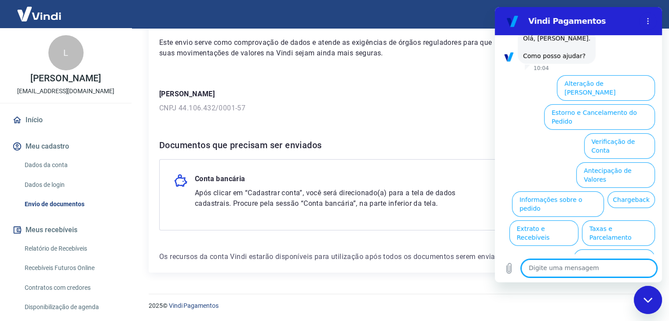
click at [660, 300] on div "Fechar janela de mensagens" at bounding box center [647, 300] width 26 height 26
type textarea "x"
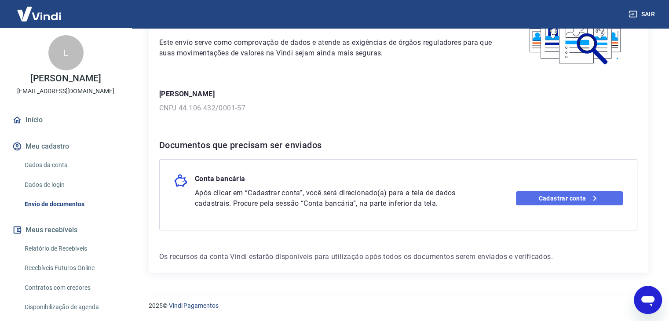
click at [562, 198] on link "Cadastrar conta" at bounding box center [569, 198] width 107 height 14
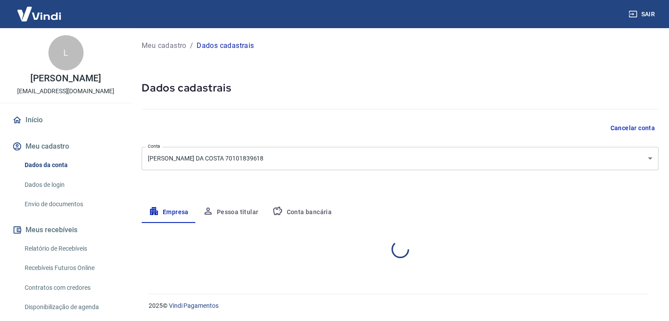
select select "MG"
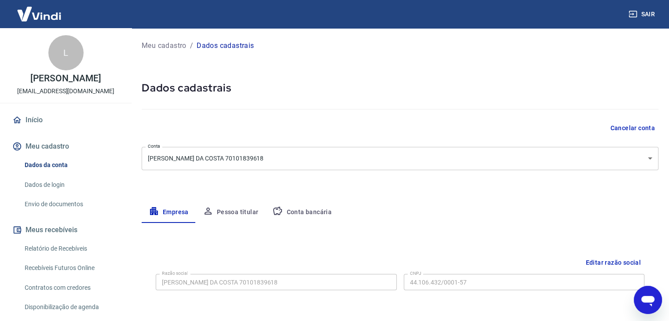
click at [235, 210] on button "Pessoa titular" at bounding box center [231, 212] width 70 height 21
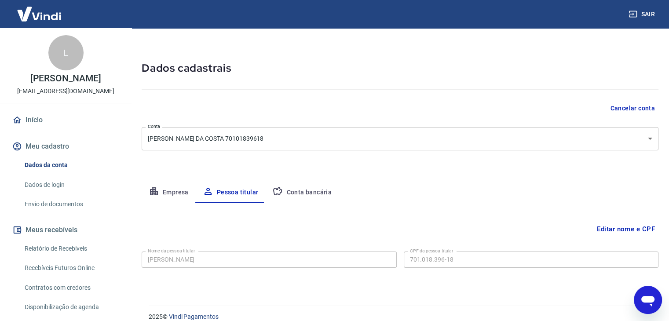
scroll to position [30, 0]
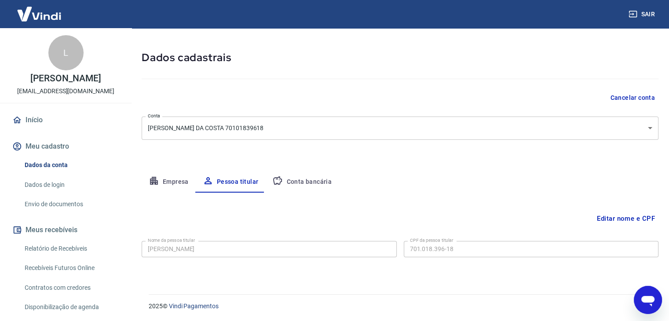
click at [288, 175] on button "Conta bancária" at bounding box center [301, 181] width 73 height 21
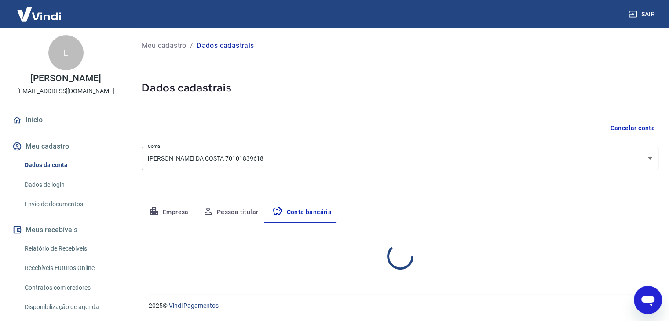
scroll to position [0, 0]
select select "1"
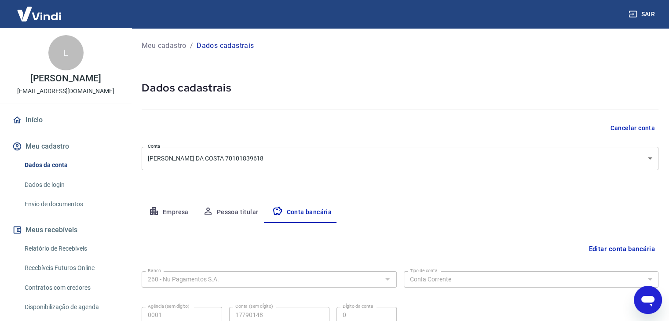
scroll to position [79, 0]
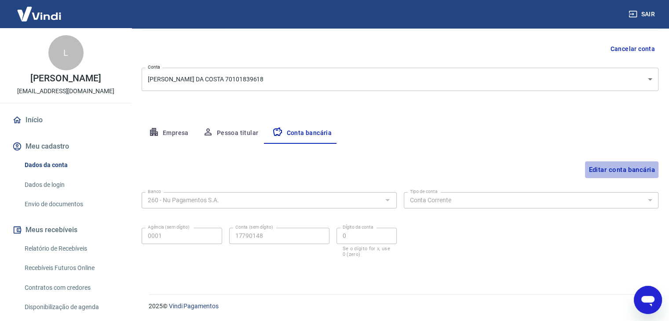
click at [642, 170] on button "Editar conta bancária" at bounding box center [621, 169] width 73 height 17
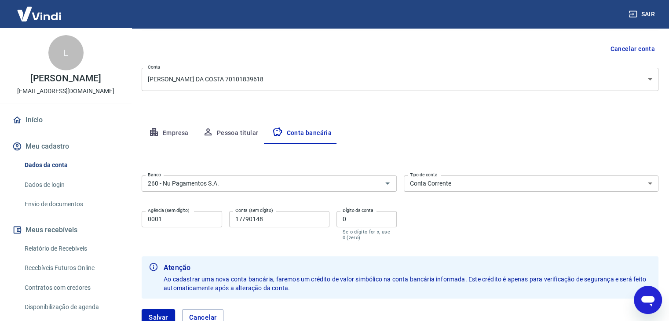
scroll to position [142, 0]
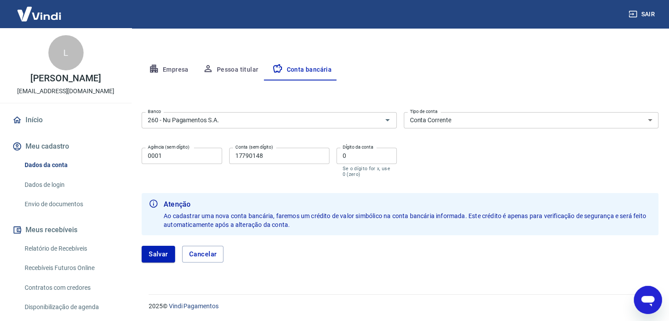
click at [157, 265] on div "[PERSON_NAME]" at bounding box center [400, 254] width 517 height 38
click at [157, 250] on button "Salvar" at bounding box center [158, 254] width 33 height 17
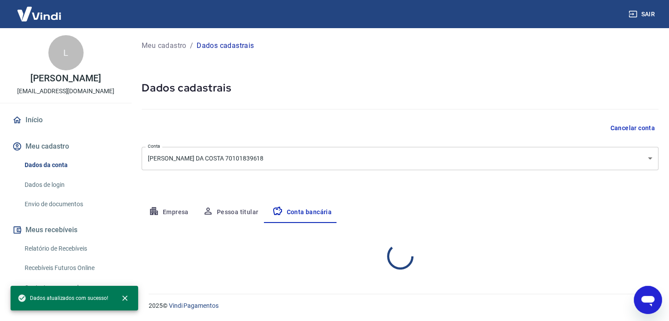
scroll to position [0, 0]
select select "1"
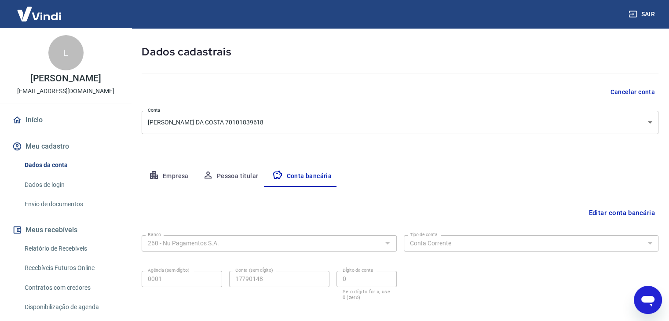
scroll to position [79, 0]
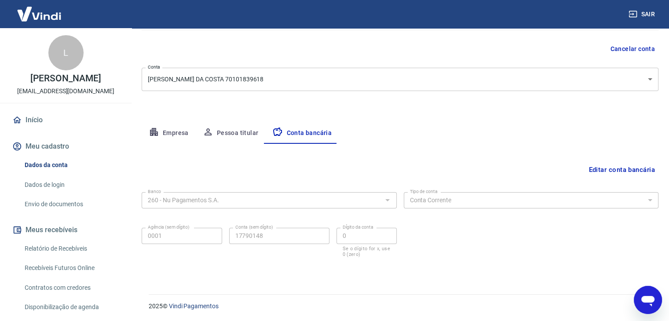
click at [187, 134] on button "Empresa" at bounding box center [169, 133] width 54 height 21
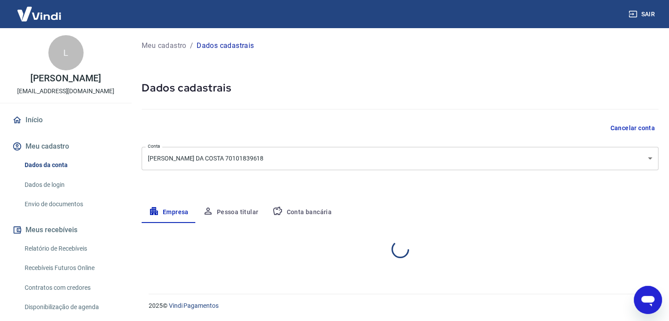
scroll to position [0, 0]
select select "MG"
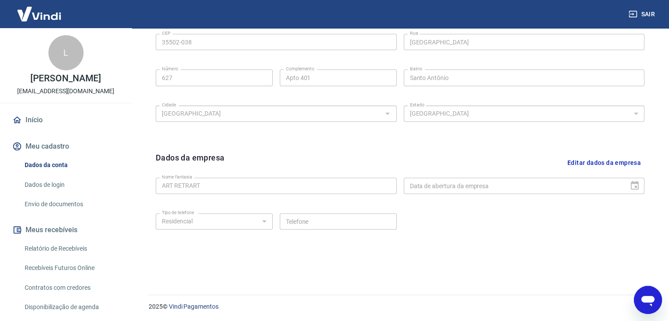
scroll to position [313, 0]
click at [93, 199] on link "Envio de documentos" at bounding box center [71, 204] width 100 height 18
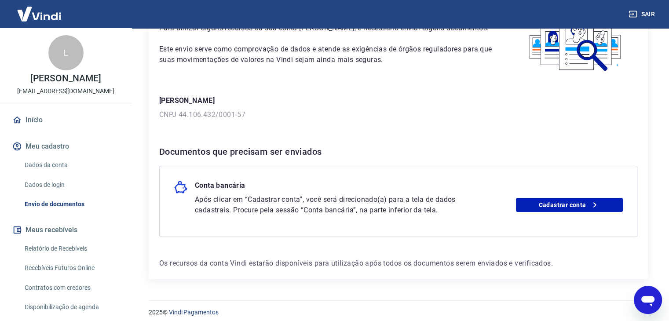
scroll to position [75, 0]
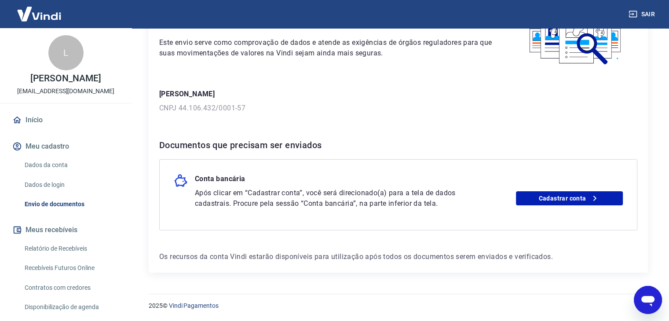
click at [70, 83] on p "[PERSON_NAME]" at bounding box center [65, 78] width 70 height 9
click at [53, 17] on img at bounding box center [39, 13] width 57 height 27
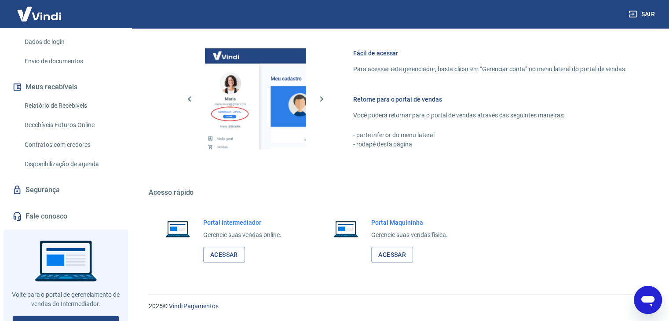
scroll to position [154, 0]
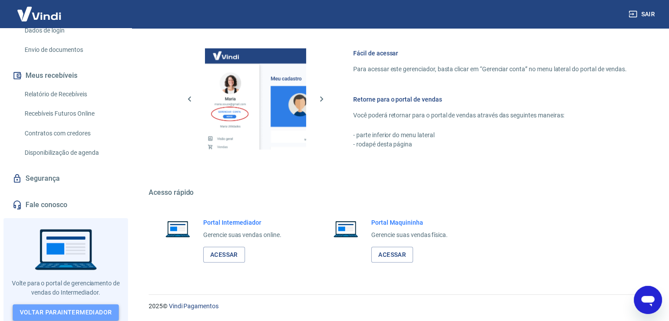
click at [76, 312] on link "Voltar para Intermediador" at bounding box center [66, 312] width 106 height 16
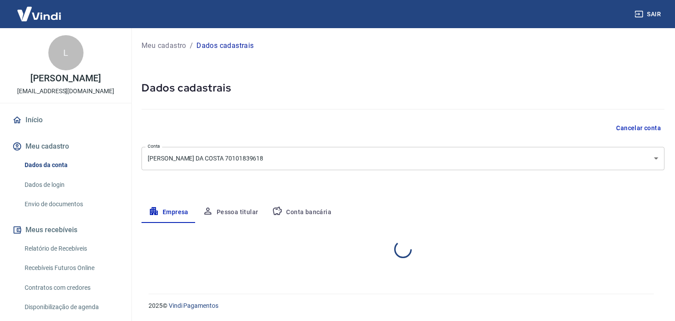
select select "MG"
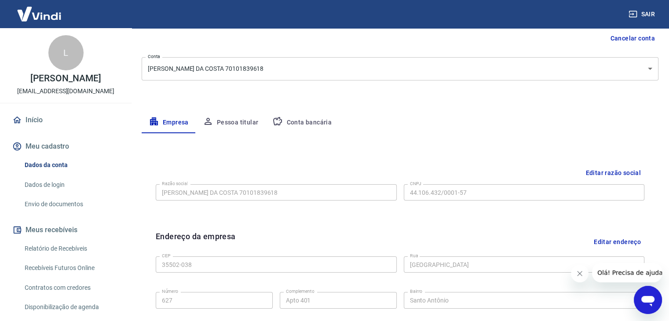
scroll to position [44, 0]
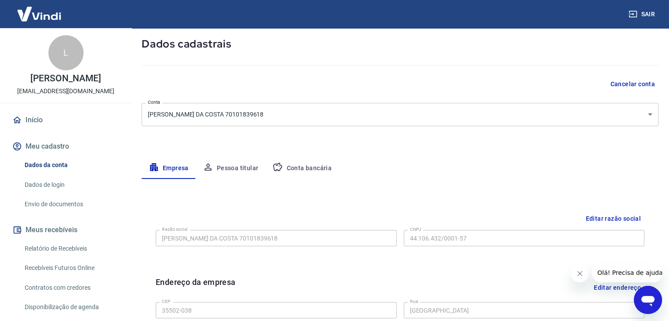
click at [58, 123] on link "Início" at bounding box center [66, 119] width 110 height 19
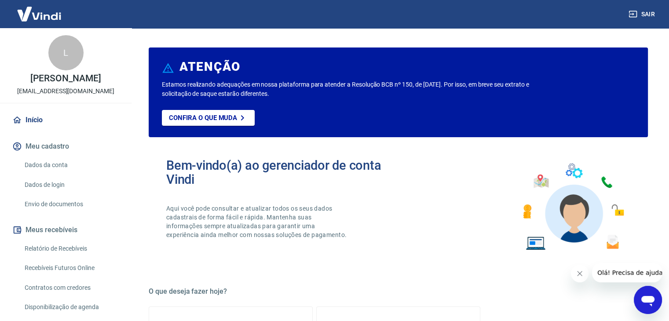
click at [56, 49] on div "L" at bounding box center [65, 52] width 35 height 35
click at [51, 19] on img at bounding box center [39, 13] width 57 height 27
